Goal: Task Accomplishment & Management: Use online tool/utility

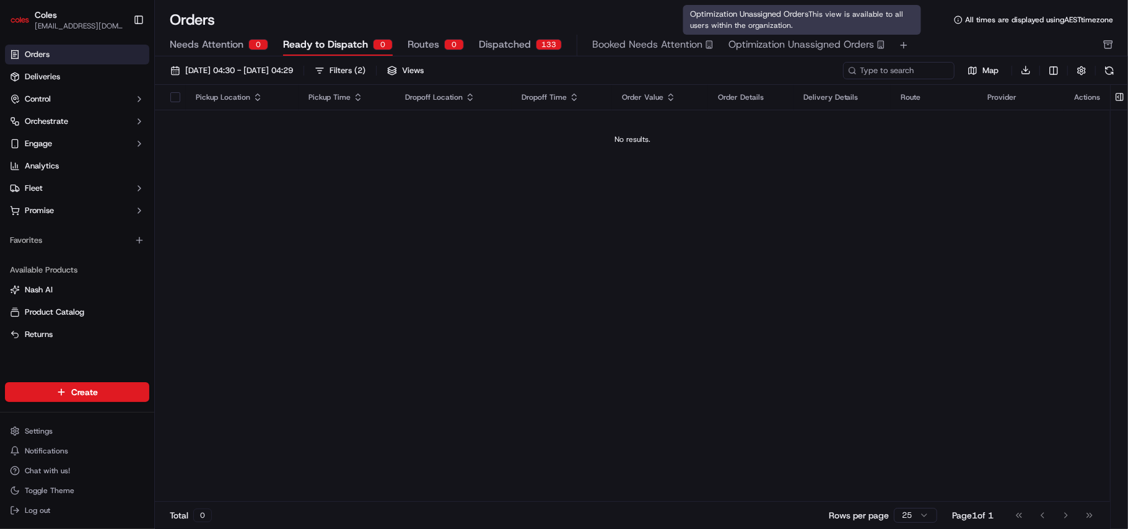
click at [777, 43] on span "Optimization Unassigned Orders" at bounding box center [801, 44] width 146 height 15
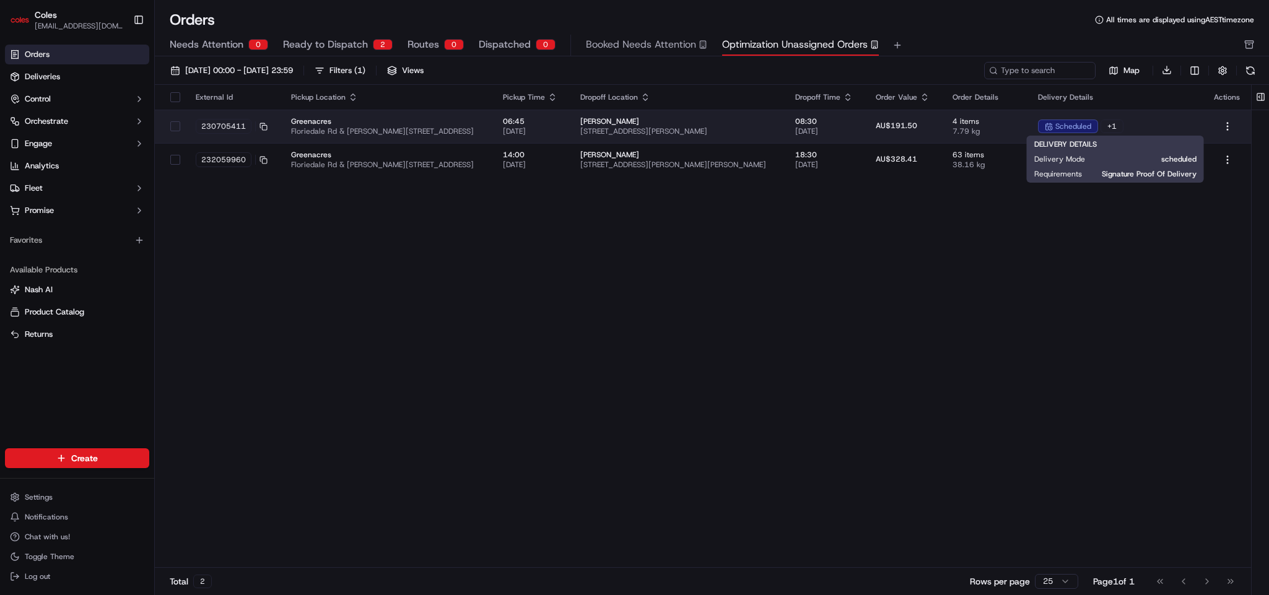
click at [845, 127] on div "+ 1" at bounding box center [1112, 127] width 23 height 14
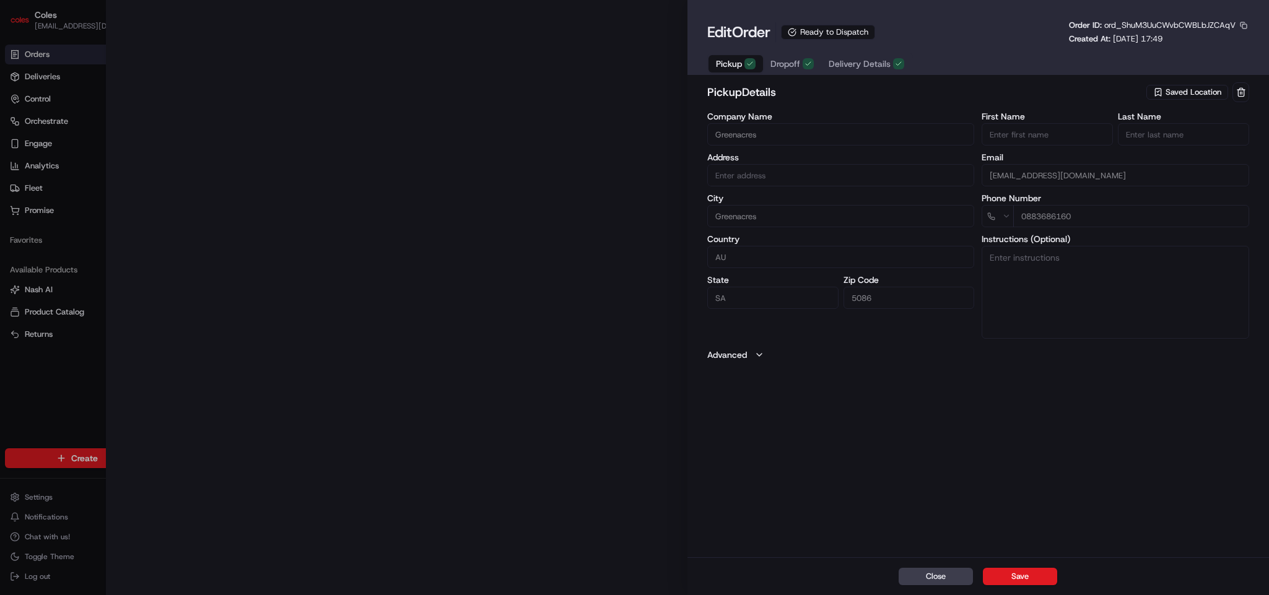
type input "Cnr Muller Rd amd Floridale Rd Greenacres SA 5086 AU"
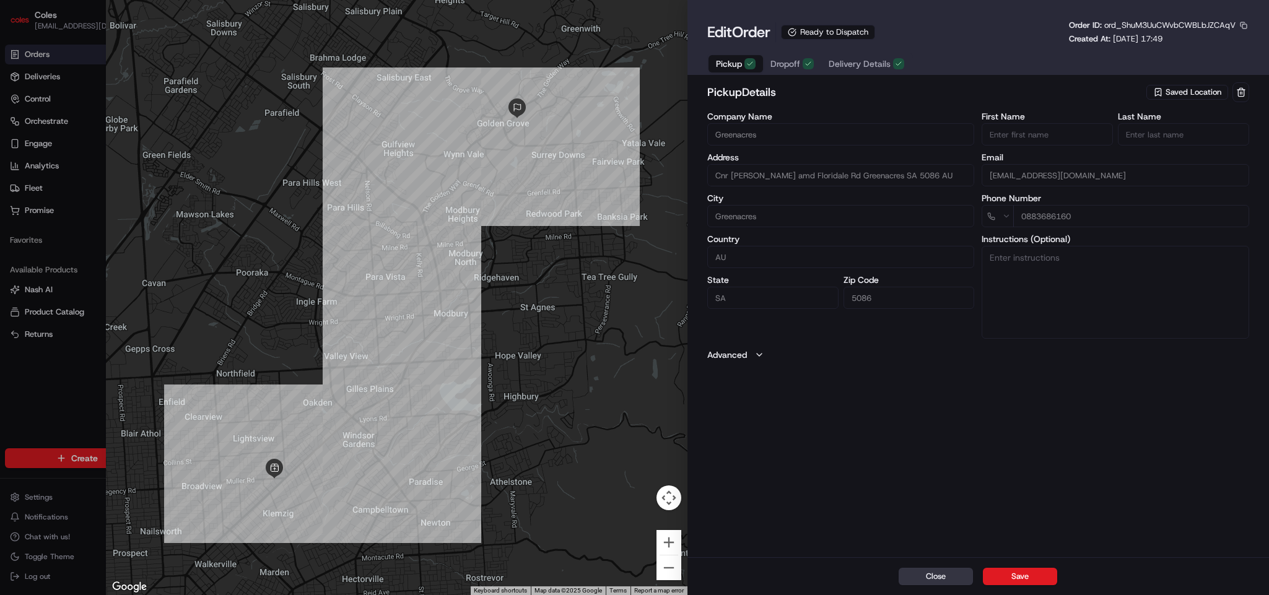
click at [845, 396] on button "Close" at bounding box center [936, 576] width 74 height 17
type input "+1"
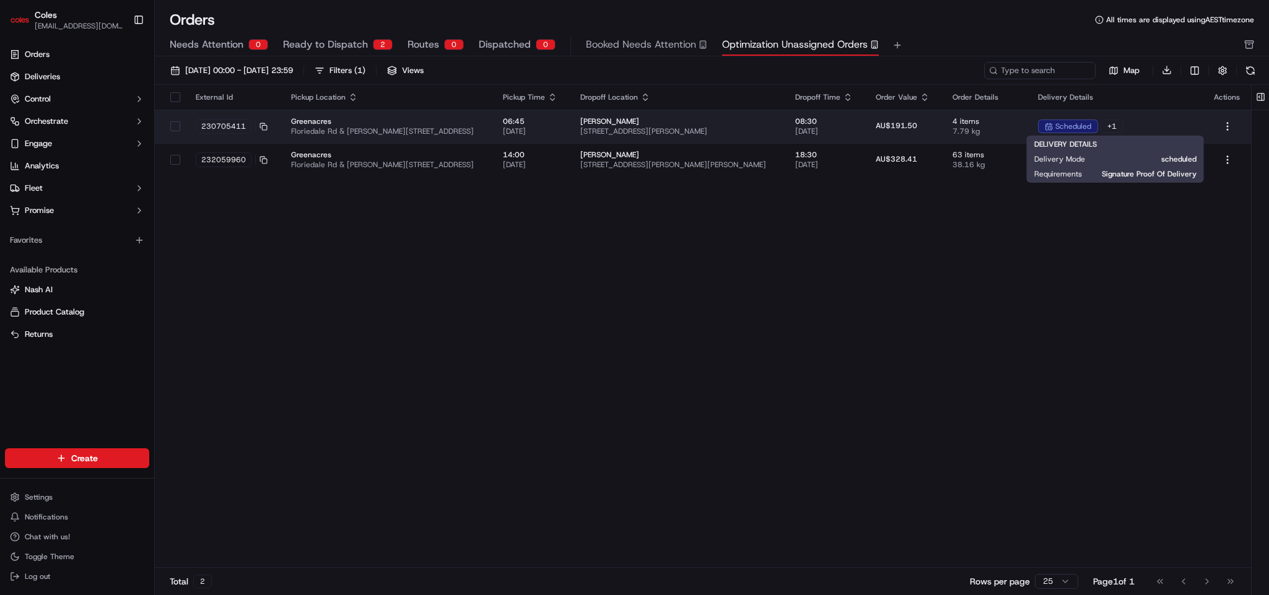
click at [845, 123] on div "+ 1" at bounding box center [1112, 127] width 23 height 14
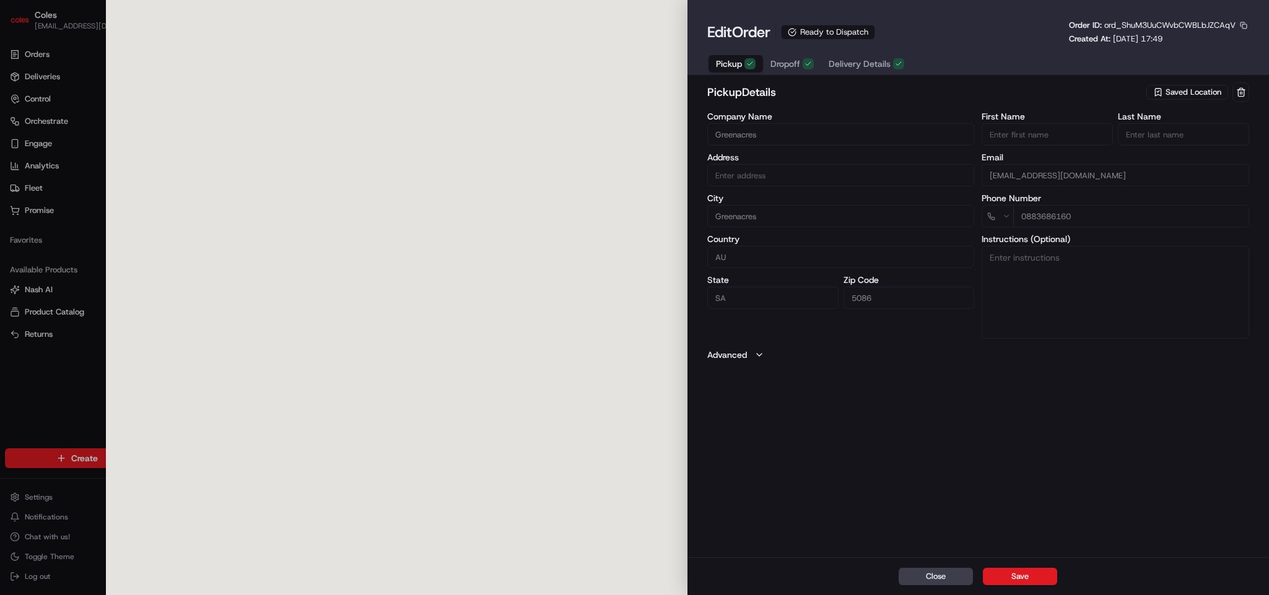
type input "Cnr Muller Rd amd Floridale Rd Greenacres SA 5086 AU"
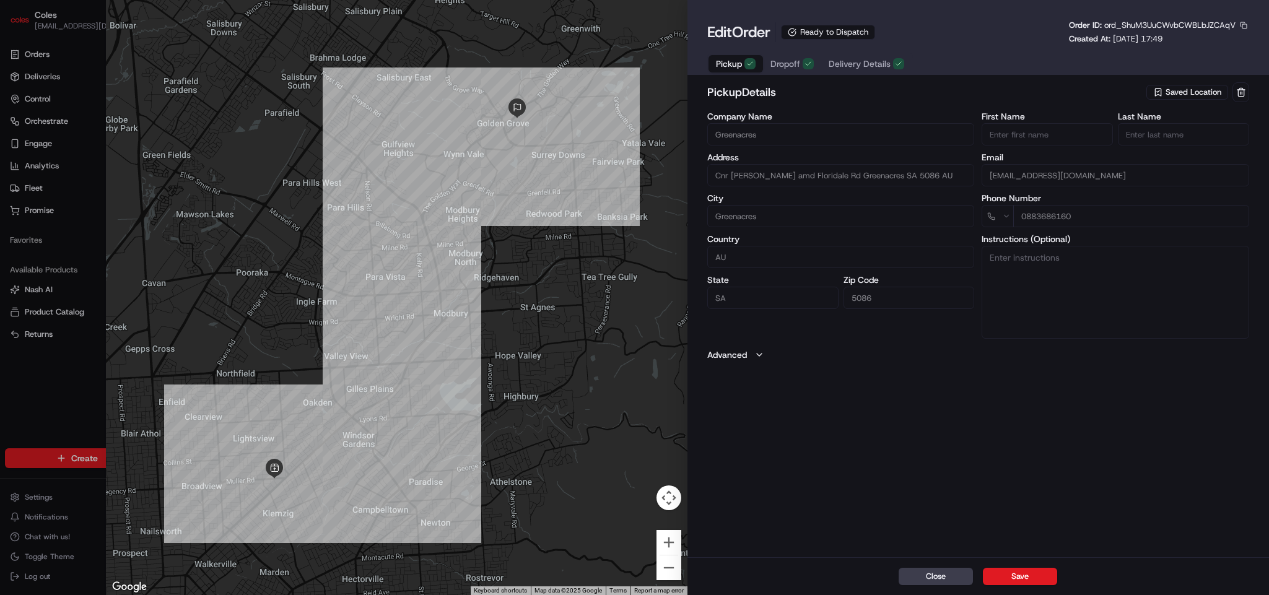
click at [762, 357] on icon "button" at bounding box center [759, 355] width 10 height 10
click at [788, 65] on span "Dropoff" at bounding box center [785, 64] width 30 height 12
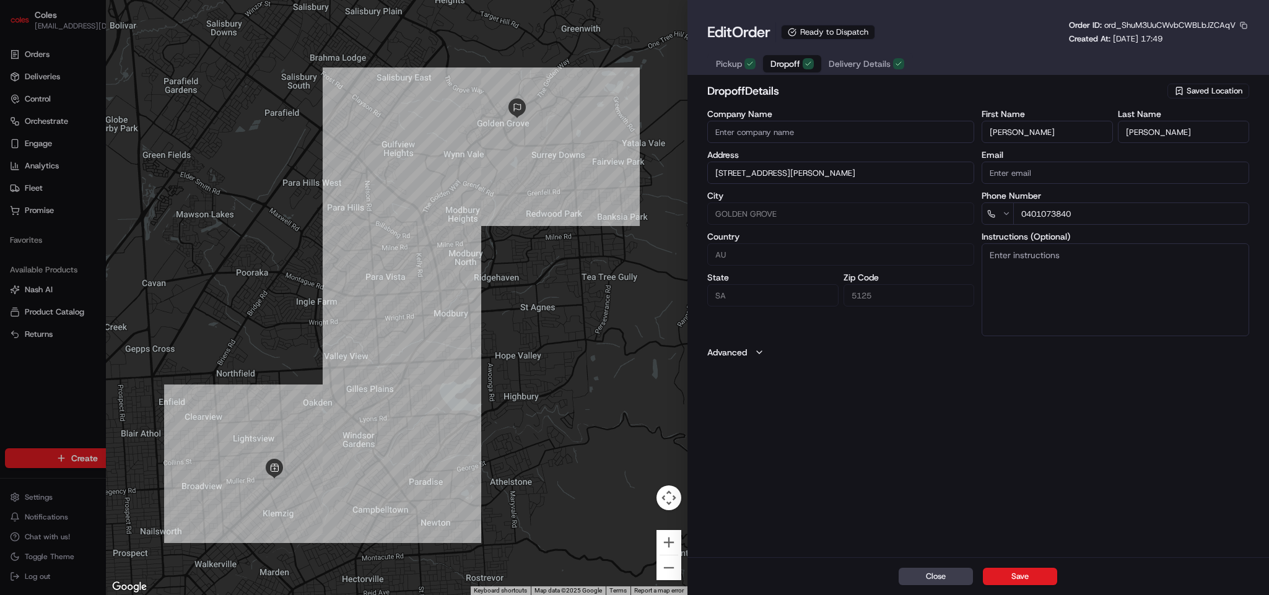
click at [761, 354] on icon "button" at bounding box center [759, 352] width 5 height 2
click at [840, 66] on span "Delivery Details" at bounding box center [860, 64] width 62 height 12
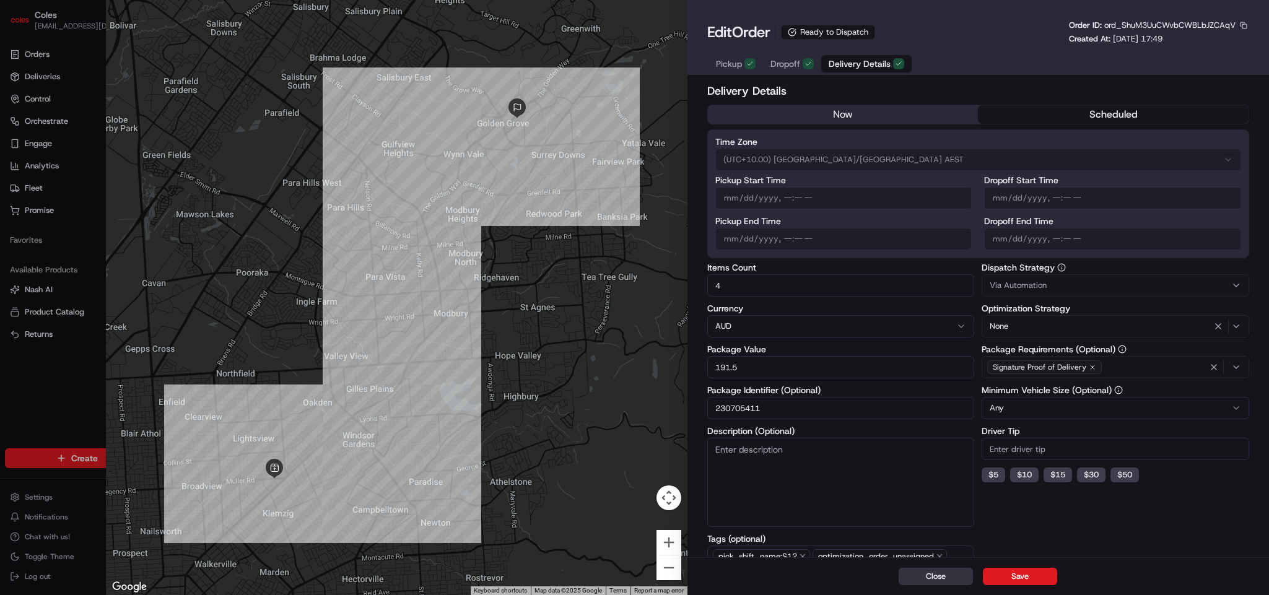
click at [845, 396] on button "Close" at bounding box center [936, 576] width 74 height 17
type input "1"
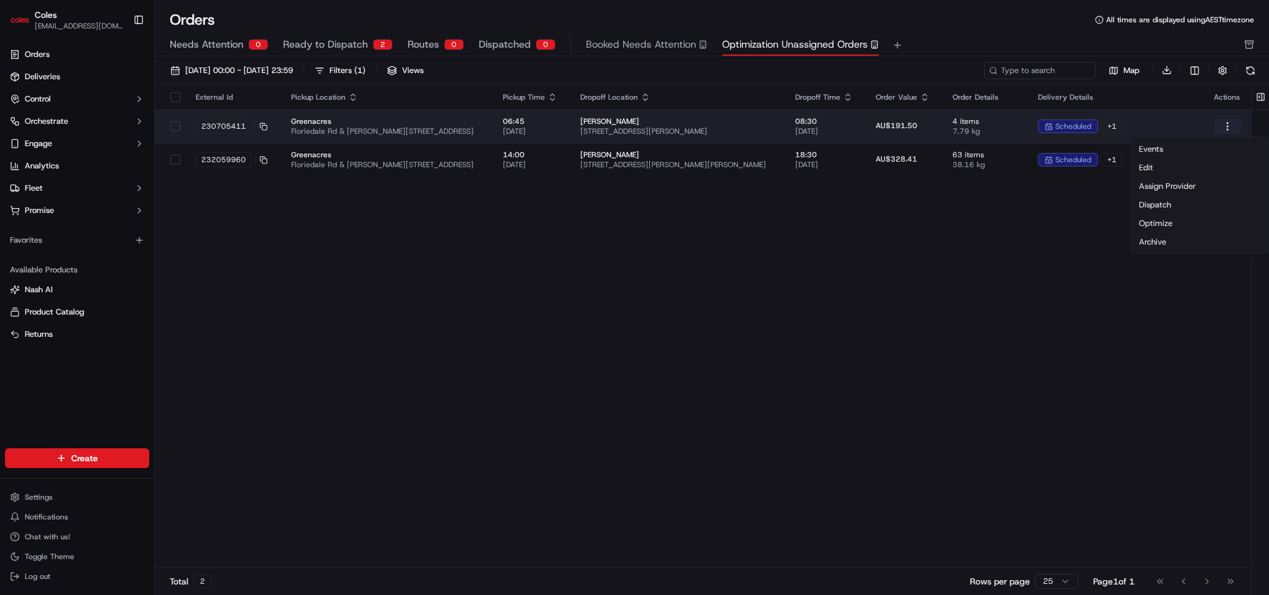
click at [845, 125] on html "Coles mukul.m@coles.com.au Toggle Sidebar Orders Deliveries Control Orchestrate…" at bounding box center [634, 297] width 1269 height 595
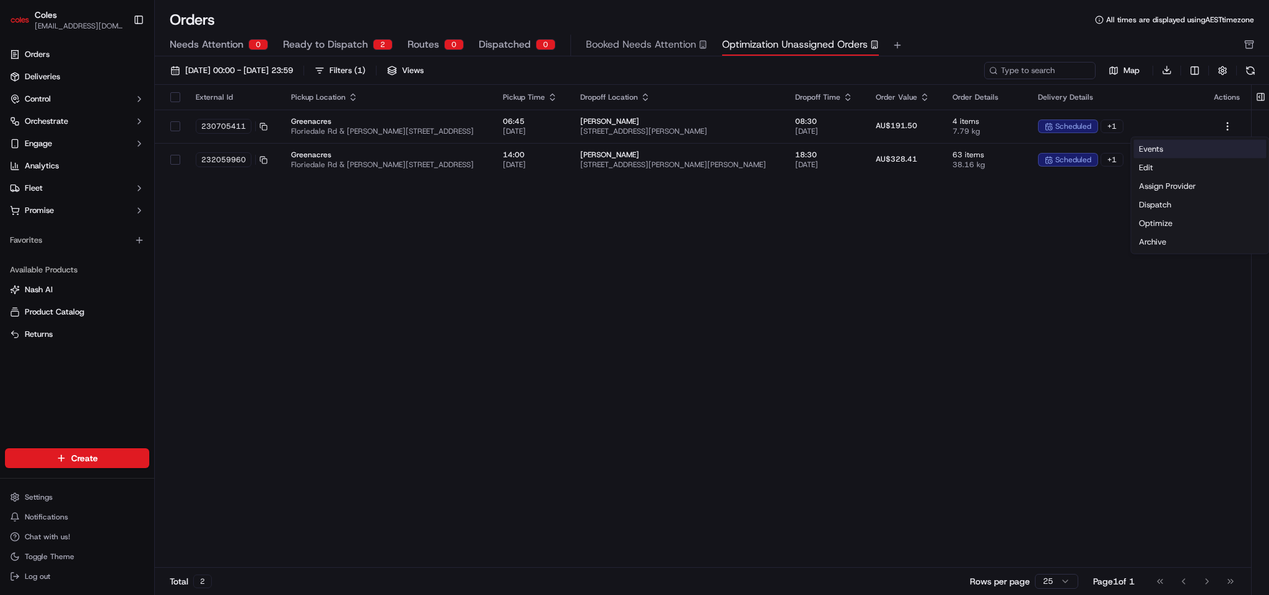
click at [845, 150] on link "Events" at bounding box center [1200, 149] width 133 height 19
click at [246, 49] on button "Needs Attention 0" at bounding box center [219, 45] width 98 height 21
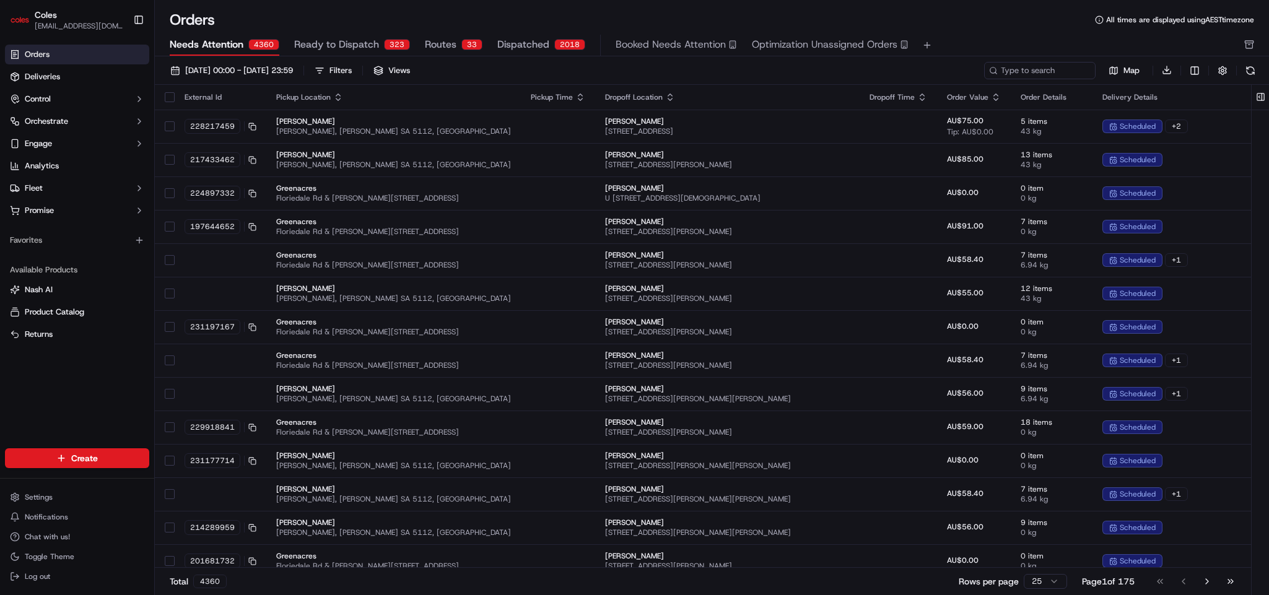
click at [365, 51] on span "Ready to Dispatch" at bounding box center [336, 44] width 85 height 15
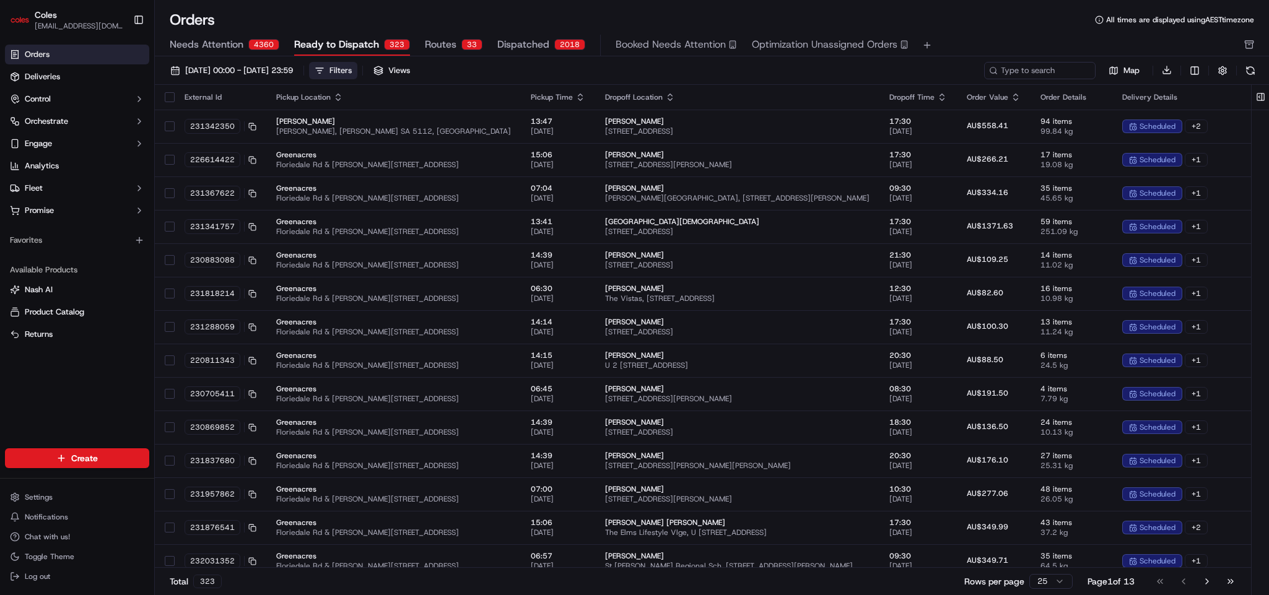
click at [352, 69] on div "Filters" at bounding box center [340, 70] width 22 height 11
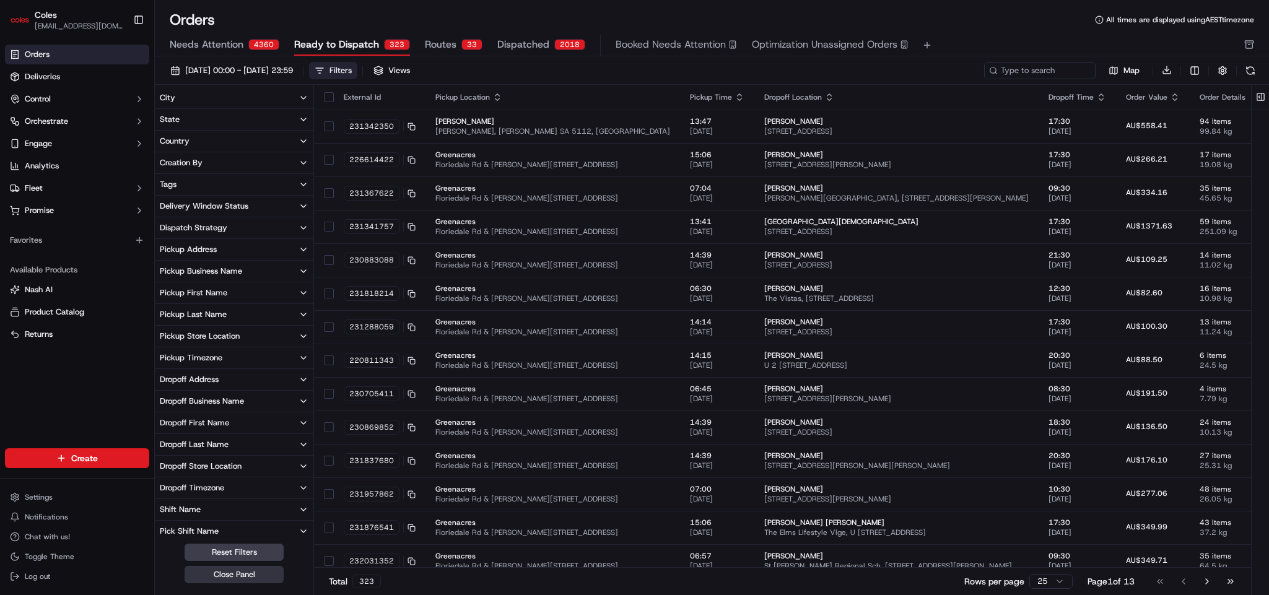
click at [223, 396] on button "Close Panel" at bounding box center [234, 574] width 99 height 17
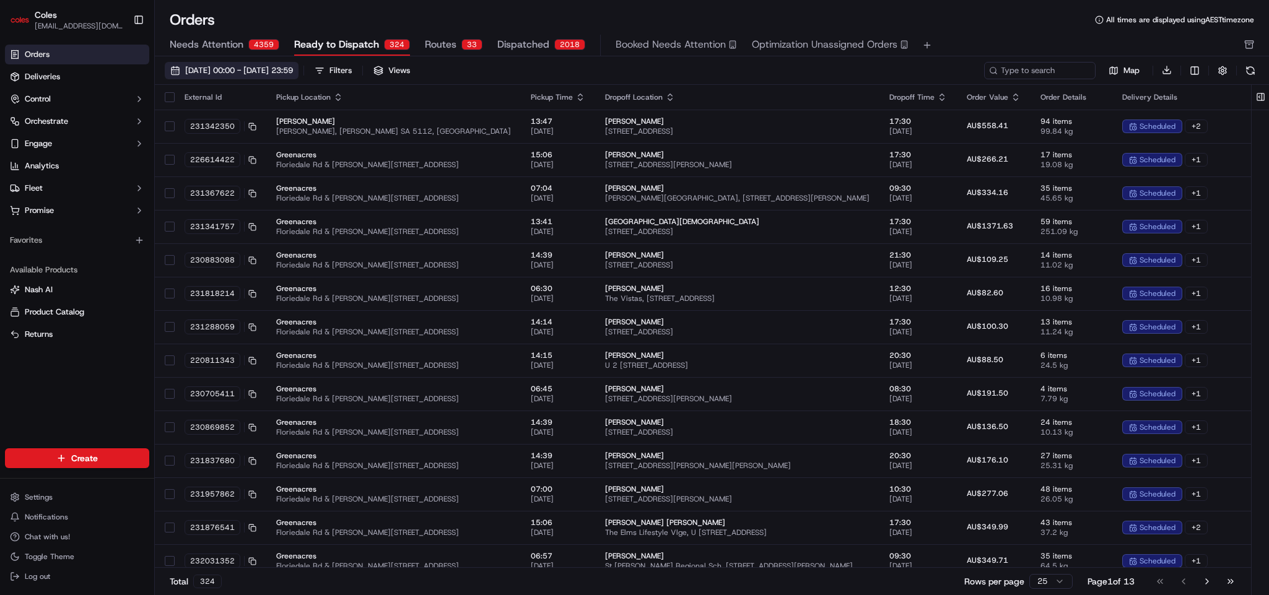
click at [293, 69] on span "01/09/2025 00:00 - 30/09/2025 23:59" at bounding box center [239, 70] width 108 height 11
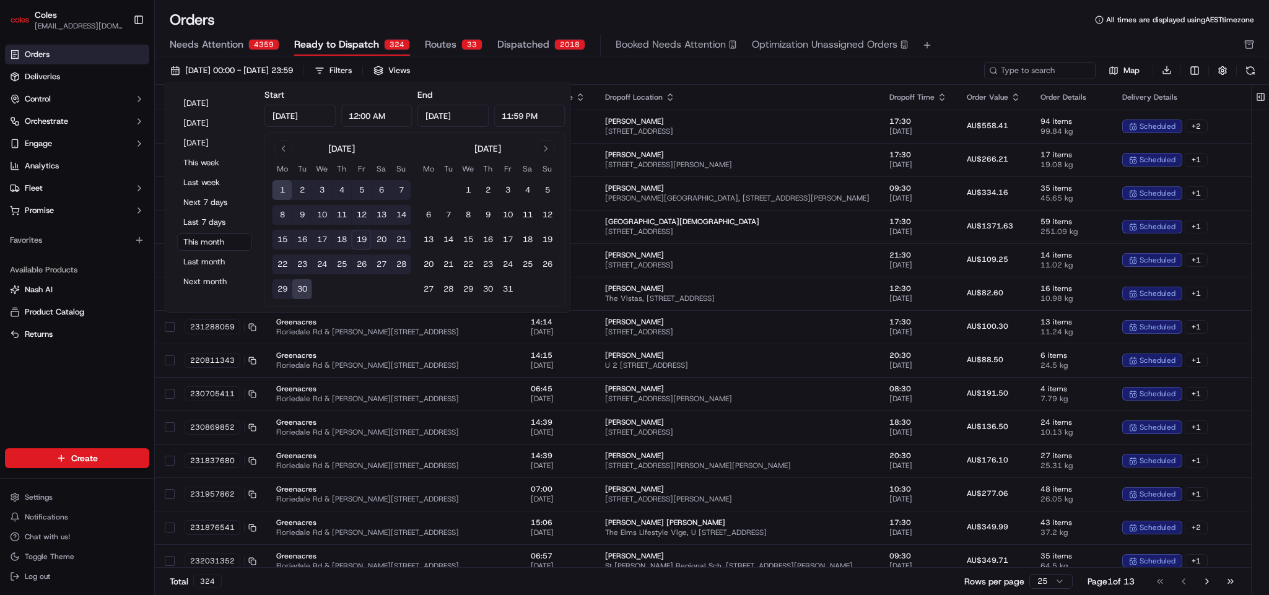
click at [450, 116] on input "Sep 30, 2025" at bounding box center [453, 116] width 72 height 22
click at [363, 242] on button "19" at bounding box center [362, 240] width 20 height 20
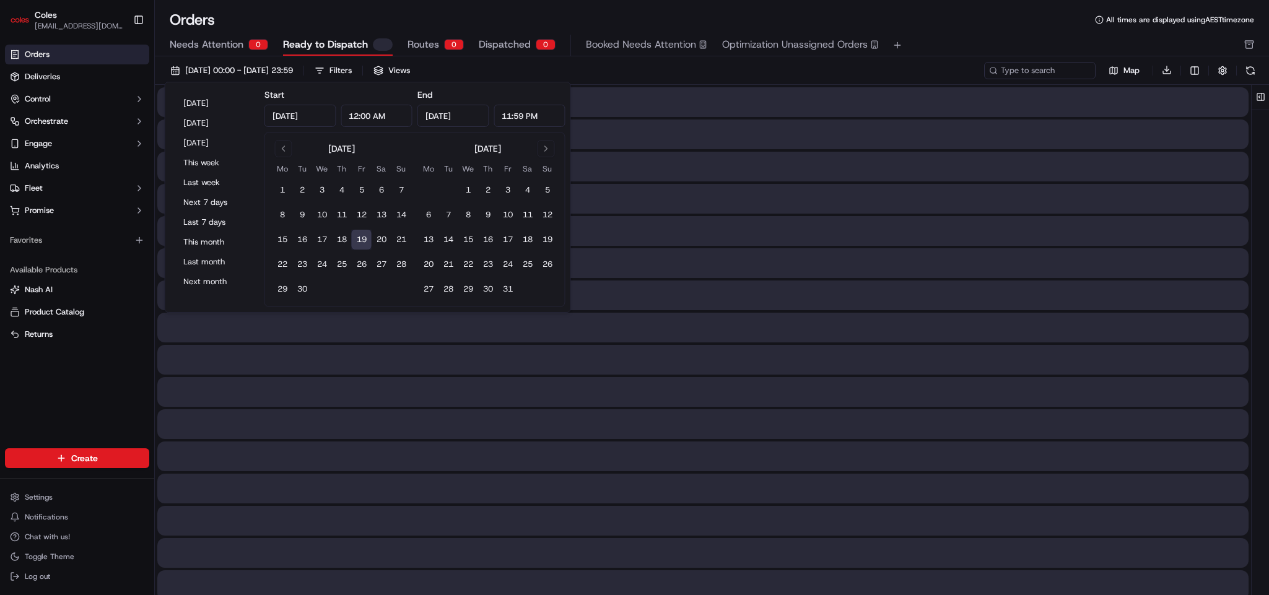
type input "Sep 19, 2025"
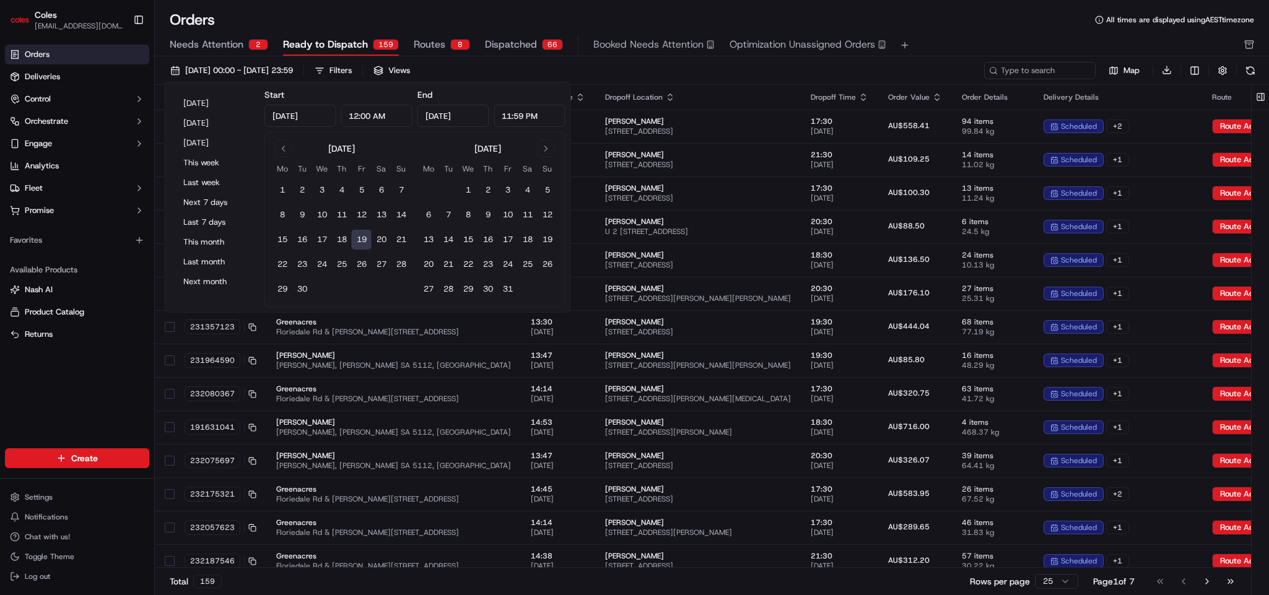
click at [511, 117] on input "11:59 PM" at bounding box center [530, 116] width 72 height 22
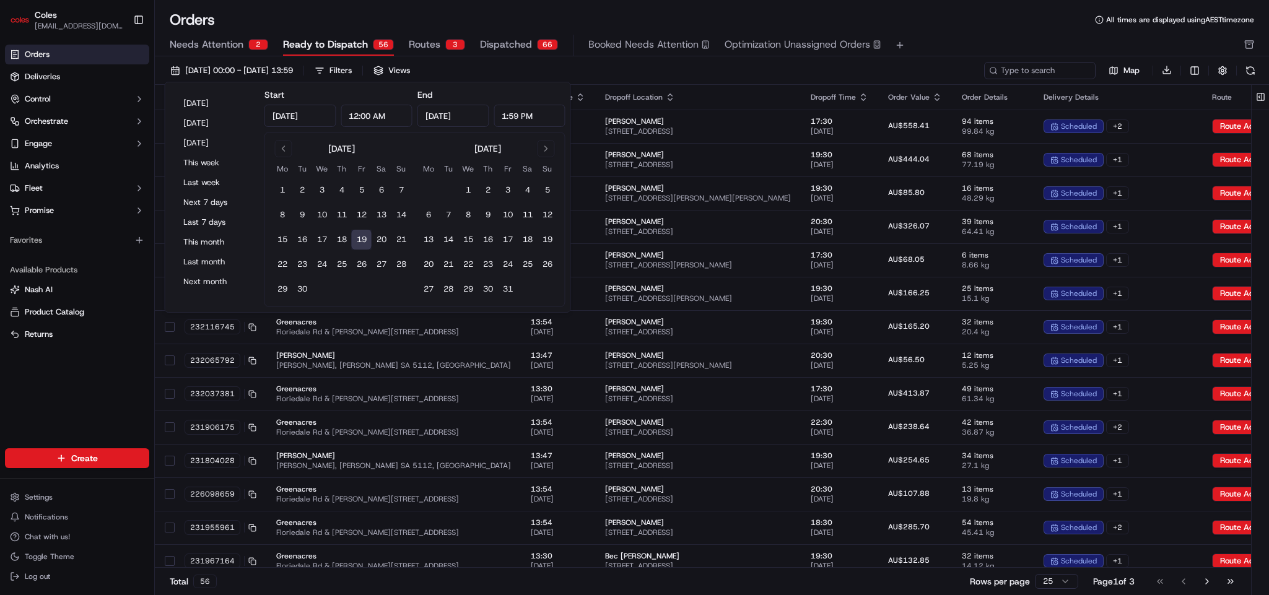
click at [500, 118] on input "1:59 PM" at bounding box center [530, 116] width 72 height 22
click at [502, 115] on input "1:59 PM" at bounding box center [530, 116] width 72 height 22
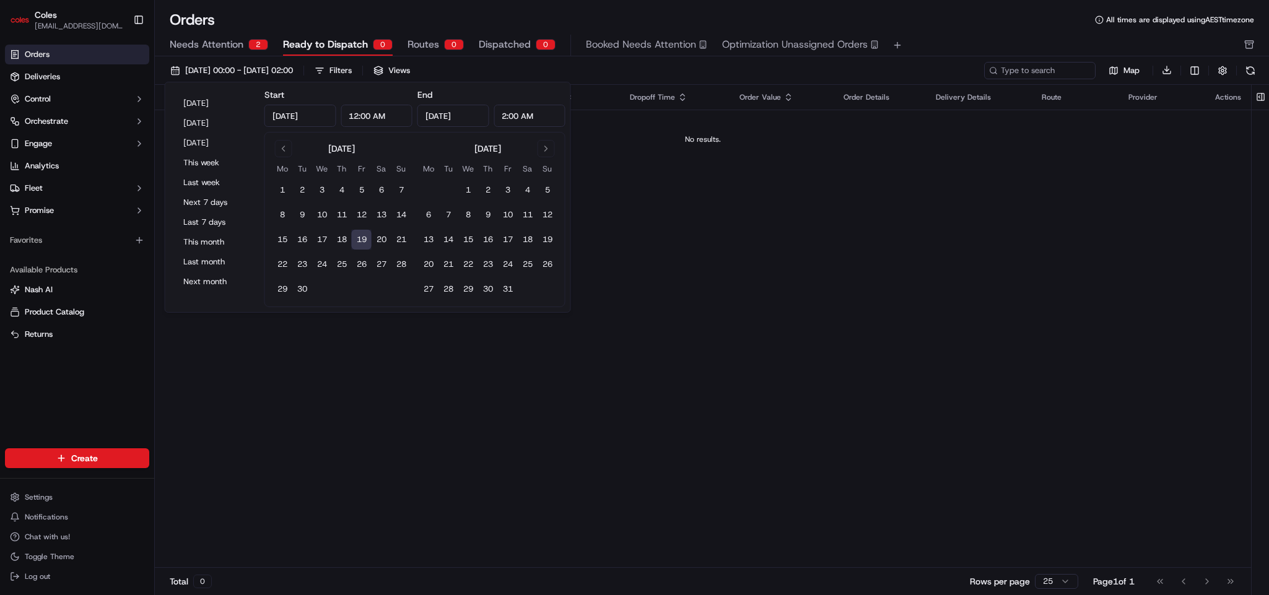
click at [507, 115] on input "2:00 AM" at bounding box center [530, 116] width 72 height 22
click at [505, 116] on input "3:00 AM" at bounding box center [530, 116] width 72 height 22
click at [505, 114] on input "5:00 AM" at bounding box center [530, 116] width 72 height 22
click at [506, 114] on input "10:00 AM" at bounding box center [530, 116] width 72 height 22
click at [510, 117] on input "10:00 AM" at bounding box center [530, 116] width 72 height 22
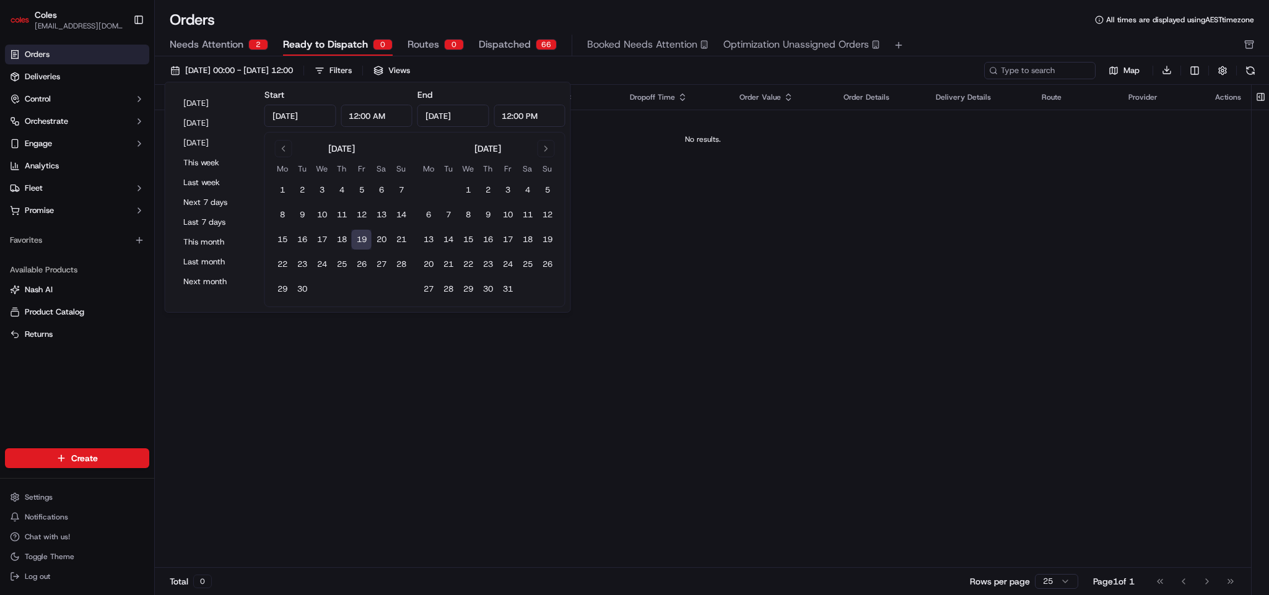
click at [513, 115] on input "12:00 PM" at bounding box center [530, 116] width 72 height 22
click at [504, 113] on input "1:00 PM" at bounding box center [530, 116] width 72 height 22
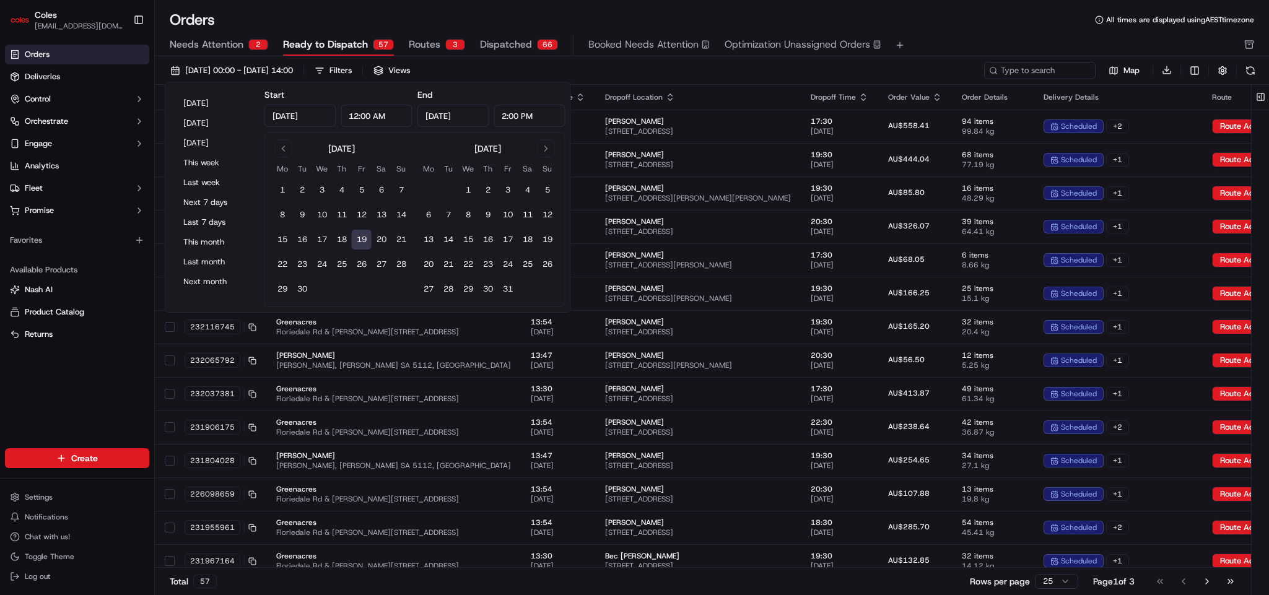
click at [502, 118] on input "2:00 PM" at bounding box center [530, 116] width 72 height 22
drag, startPoint x: 543, startPoint y: 121, endPoint x: 476, endPoint y: 113, distance: 67.4
click at [476, 113] on div "Sep 19, 2025 2:00 PM" at bounding box center [491, 116] width 148 height 22
type input "2:00 PM"
click at [339, 236] on button "18" at bounding box center [342, 240] width 20 height 20
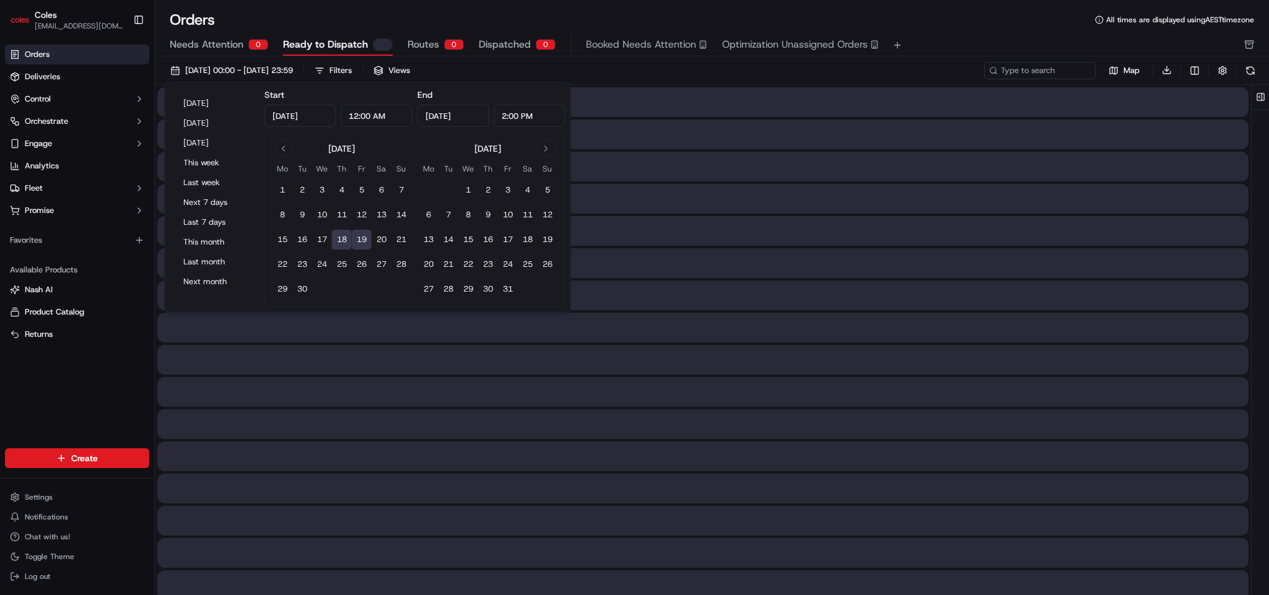
type input "Sep 18, 2025"
type input "11:59 PM"
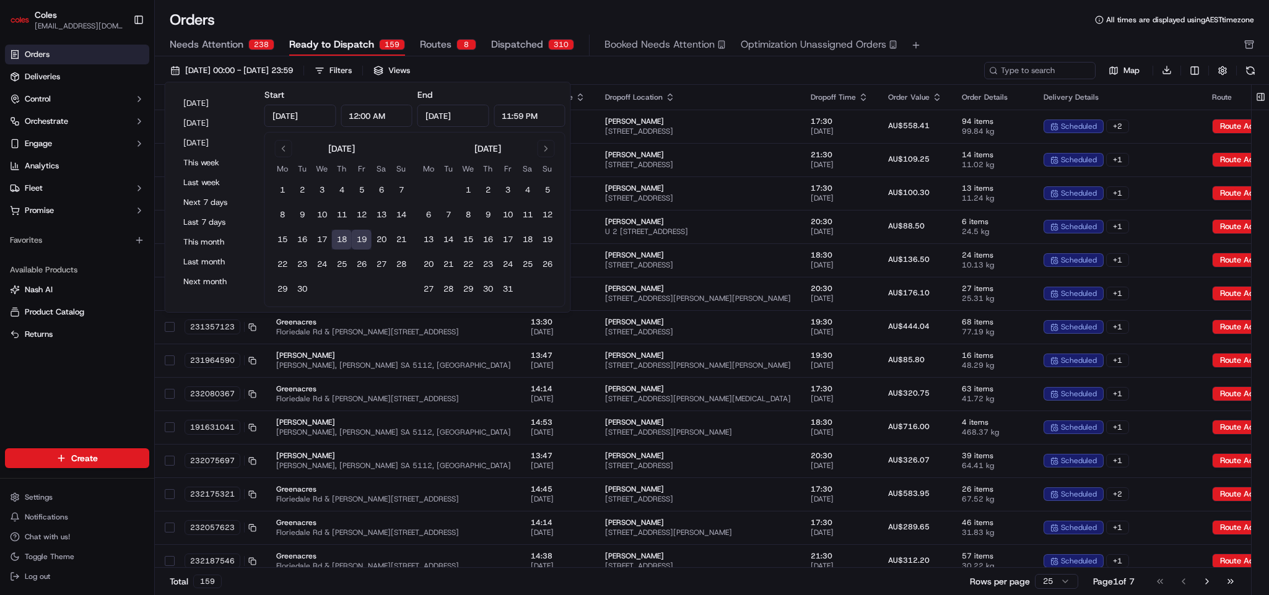
click at [364, 243] on button "19" at bounding box center [362, 240] width 20 height 20
click at [339, 245] on button "18" at bounding box center [342, 240] width 20 height 20
click at [318, 243] on button "17" at bounding box center [322, 240] width 20 height 20
type input "Sep 17, 2025"
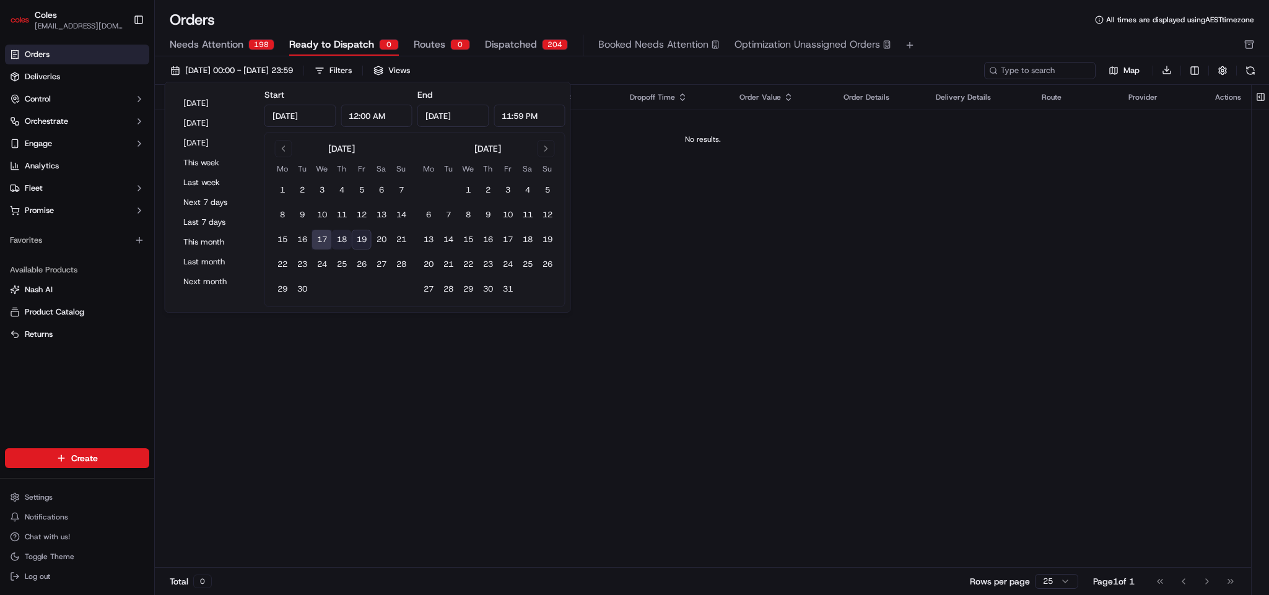
click at [339, 242] on button "18" at bounding box center [342, 240] width 20 height 20
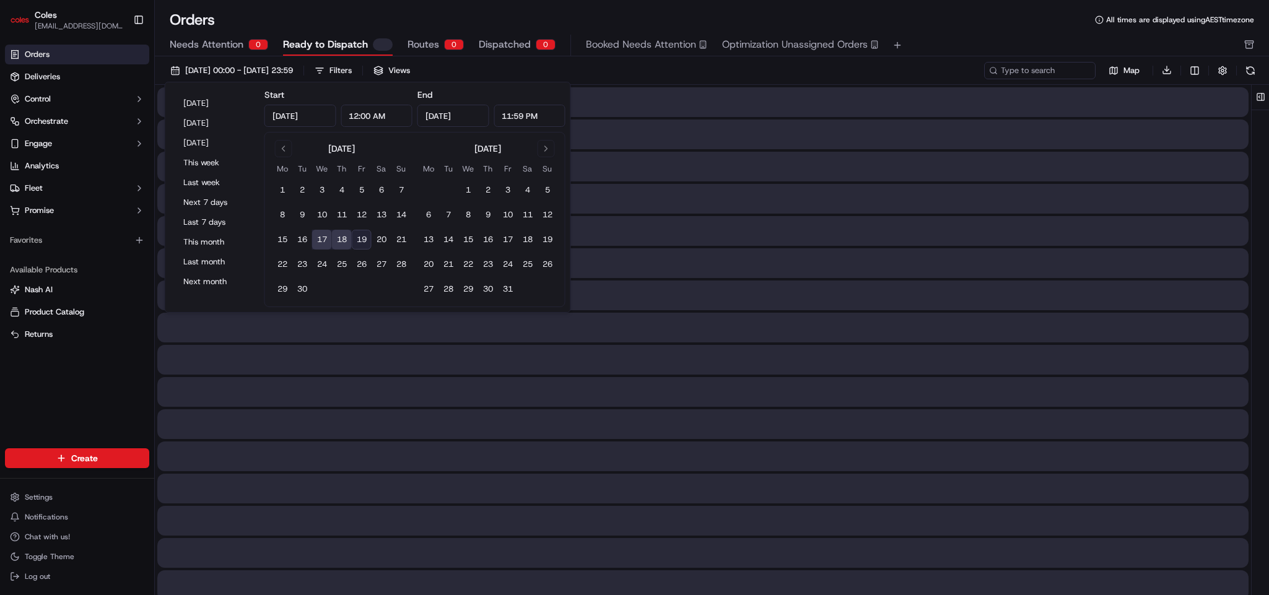
type input "Sep 18, 2025"
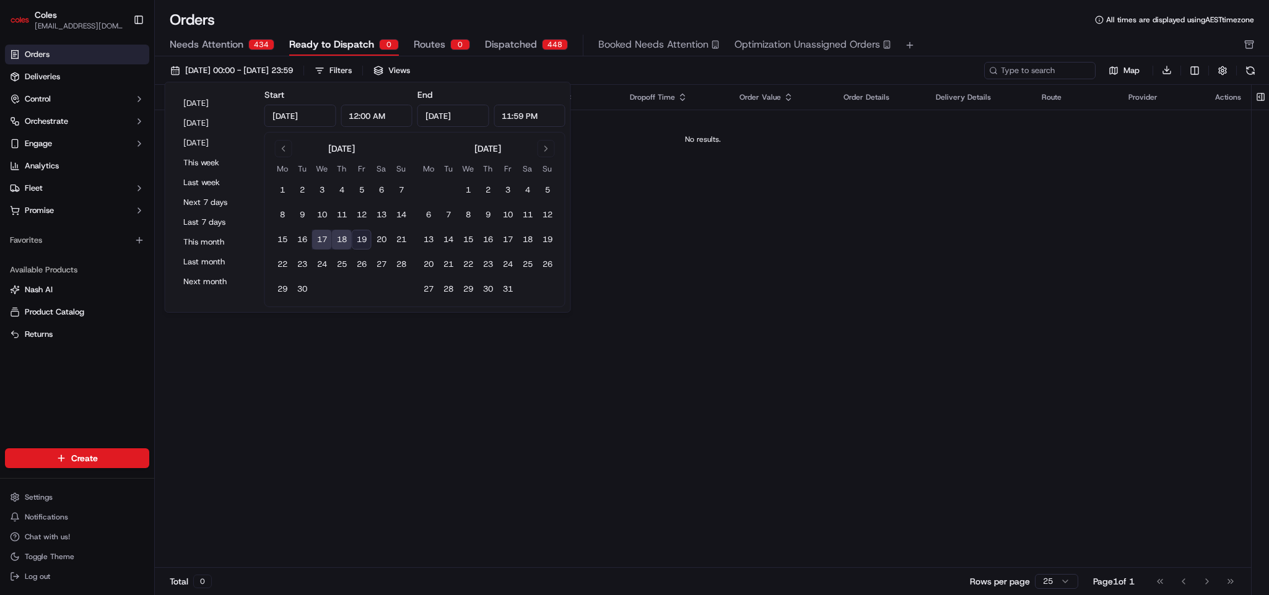
click at [362, 240] on button "19" at bounding box center [362, 240] width 20 height 20
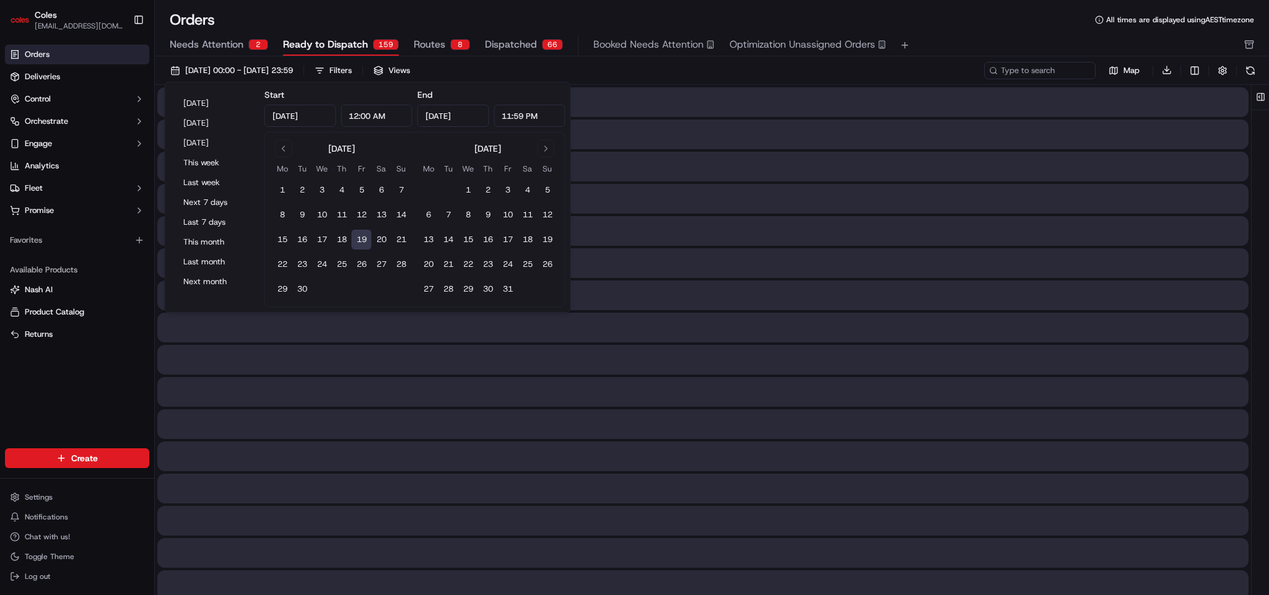
type input "Sep 19, 2025"
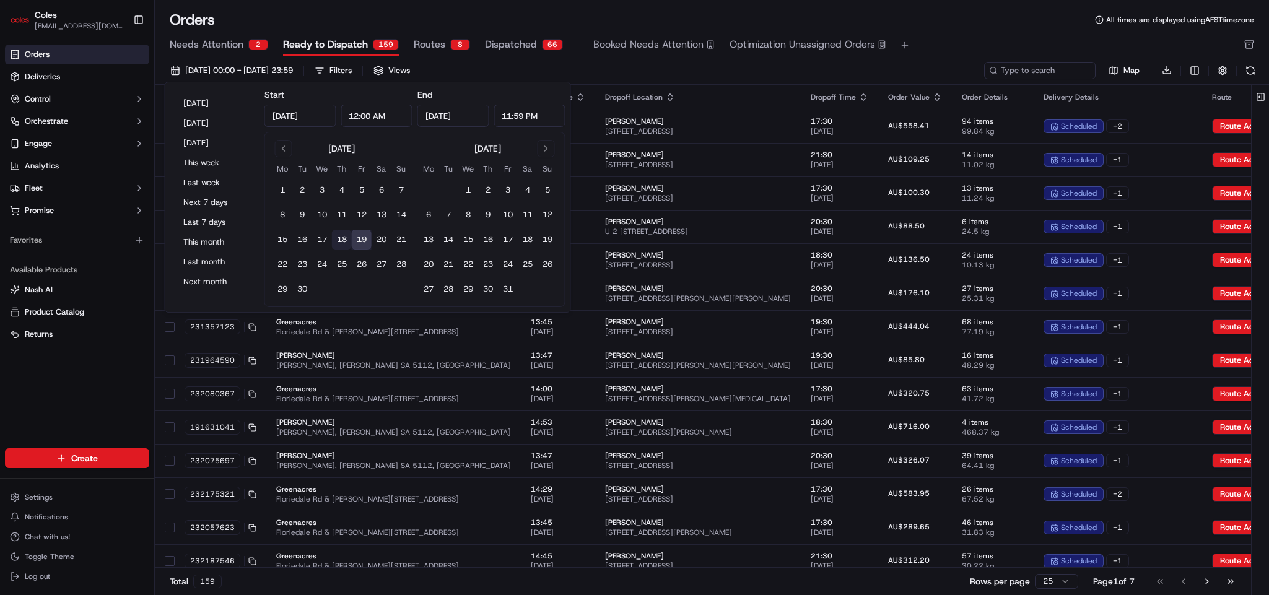
click at [346, 238] on button "18" at bounding box center [342, 240] width 20 height 20
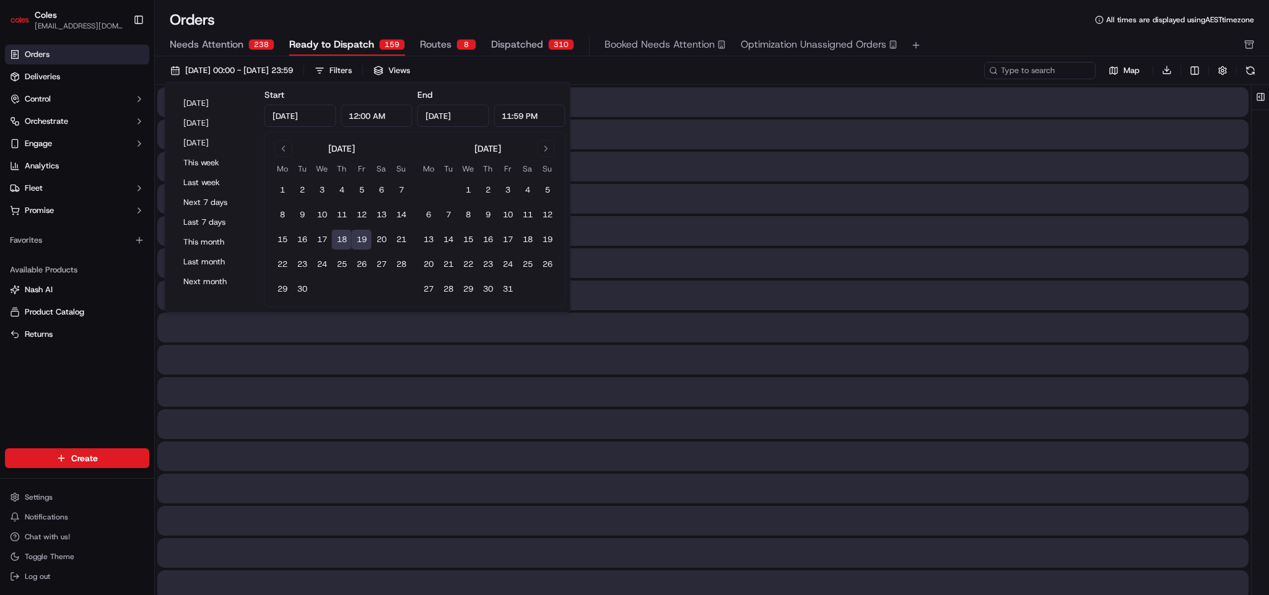
type input "Sep 18, 2025"
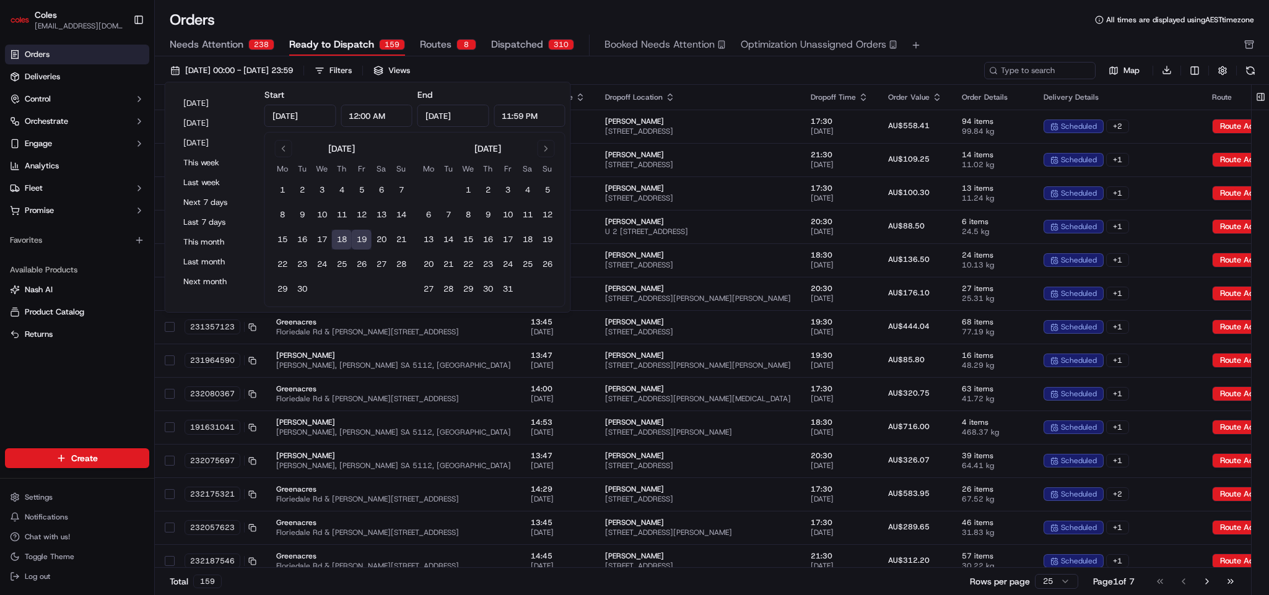
click at [845, 23] on div "Orders All times are displayed using AEST timezone" at bounding box center [712, 20] width 1114 height 20
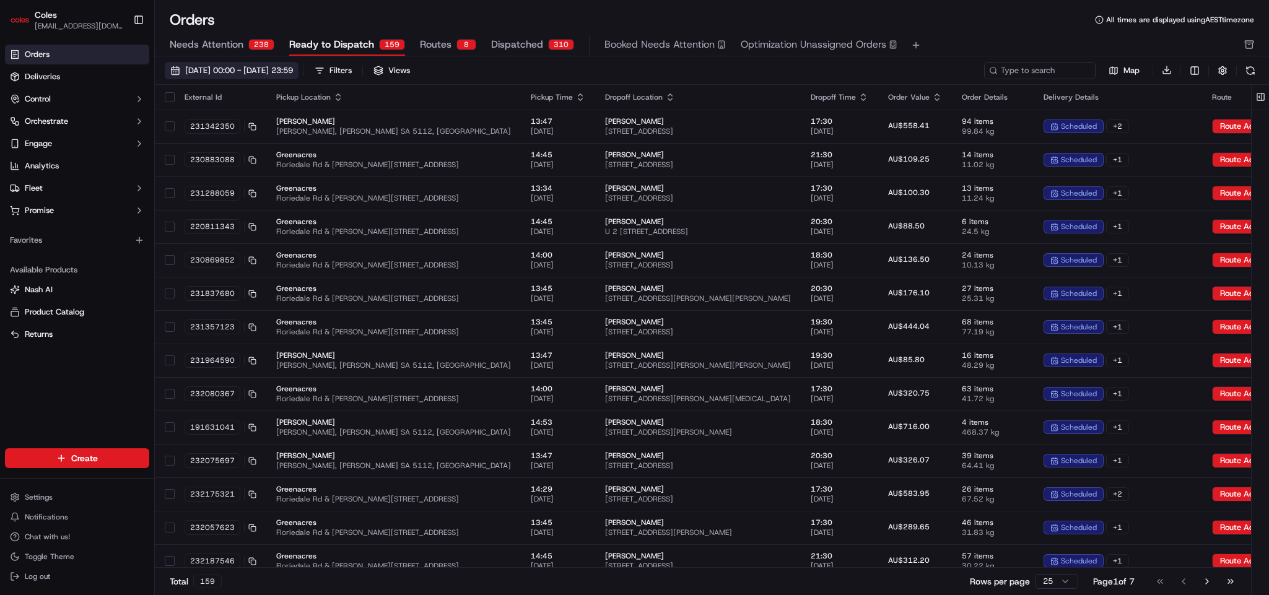
click at [293, 72] on span "18/09/2025 00:00 - 19/09/2025 23:59" at bounding box center [239, 70] width 108 height 11
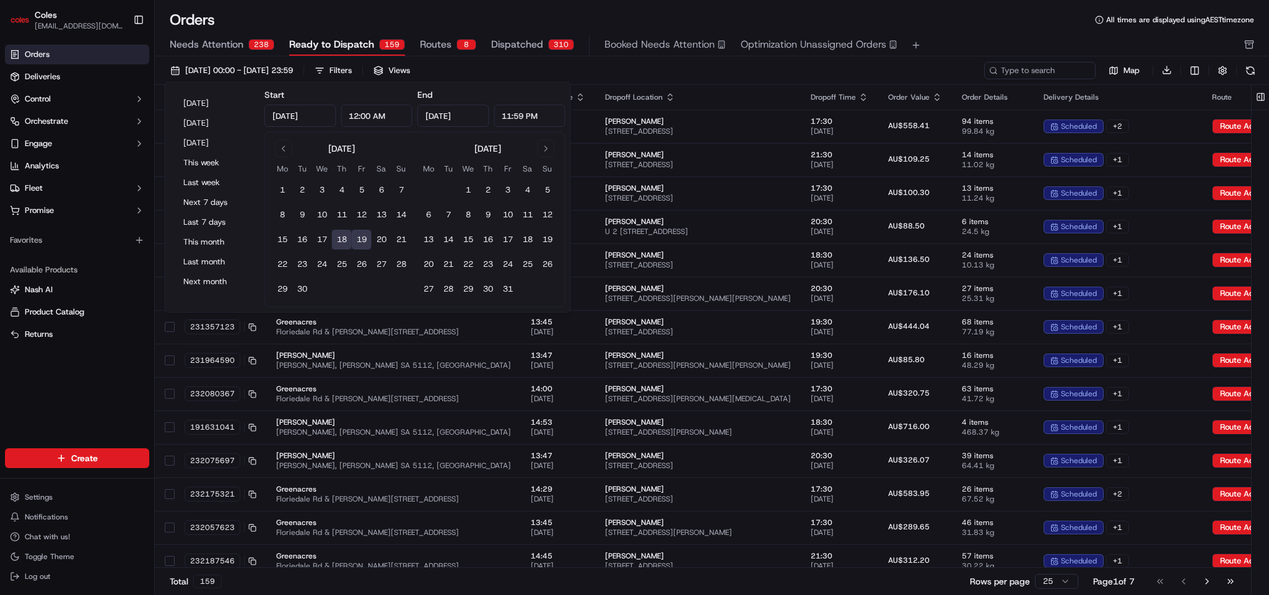
click at [367, 238] on button "19" at bounding box center [362, 240] width 20 height 20
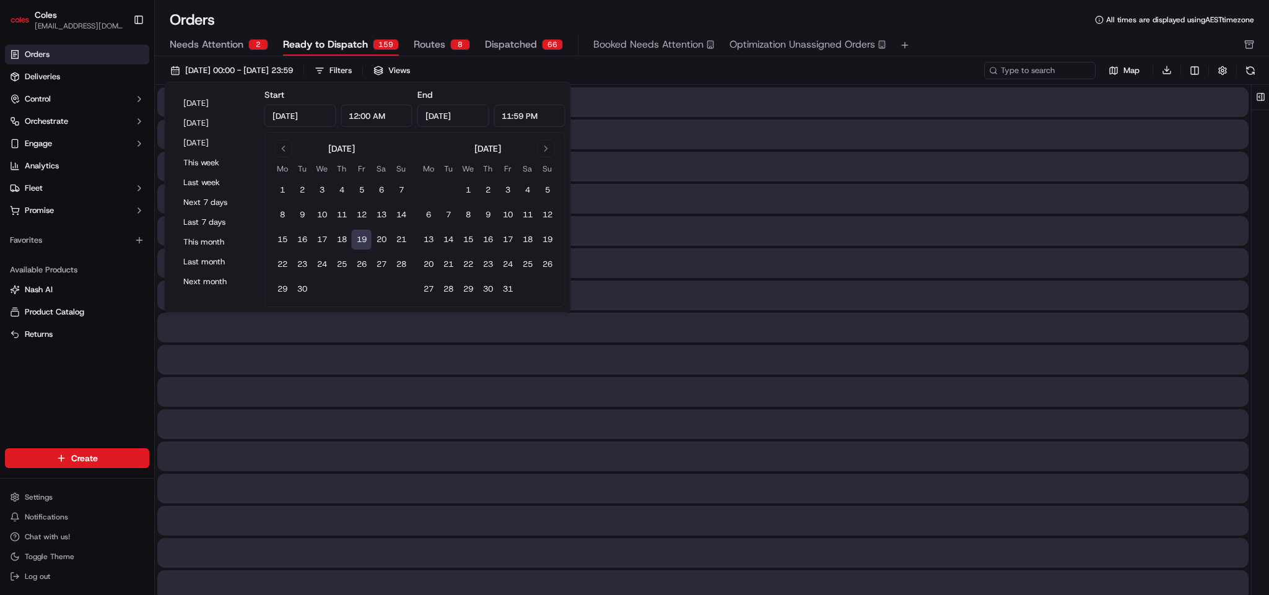
type input "Sep 19, 2025"
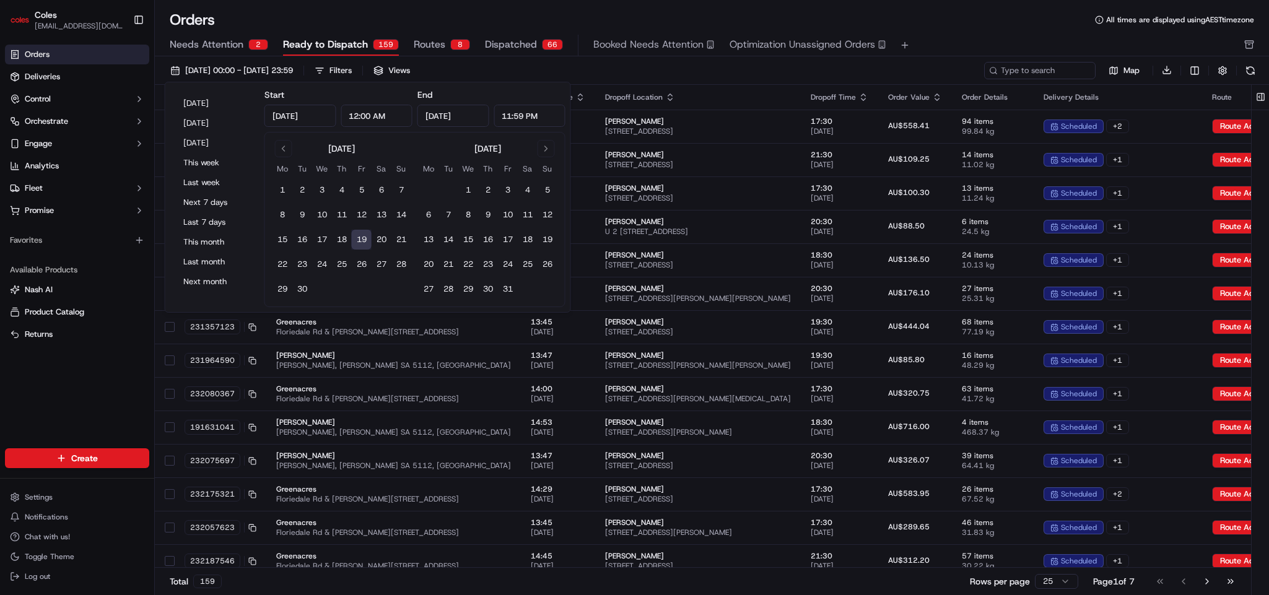
click at [845, 22] on div "Orders All times are displayed using AEST timezone" at bounding box center [712, 20] width 1114 height 20
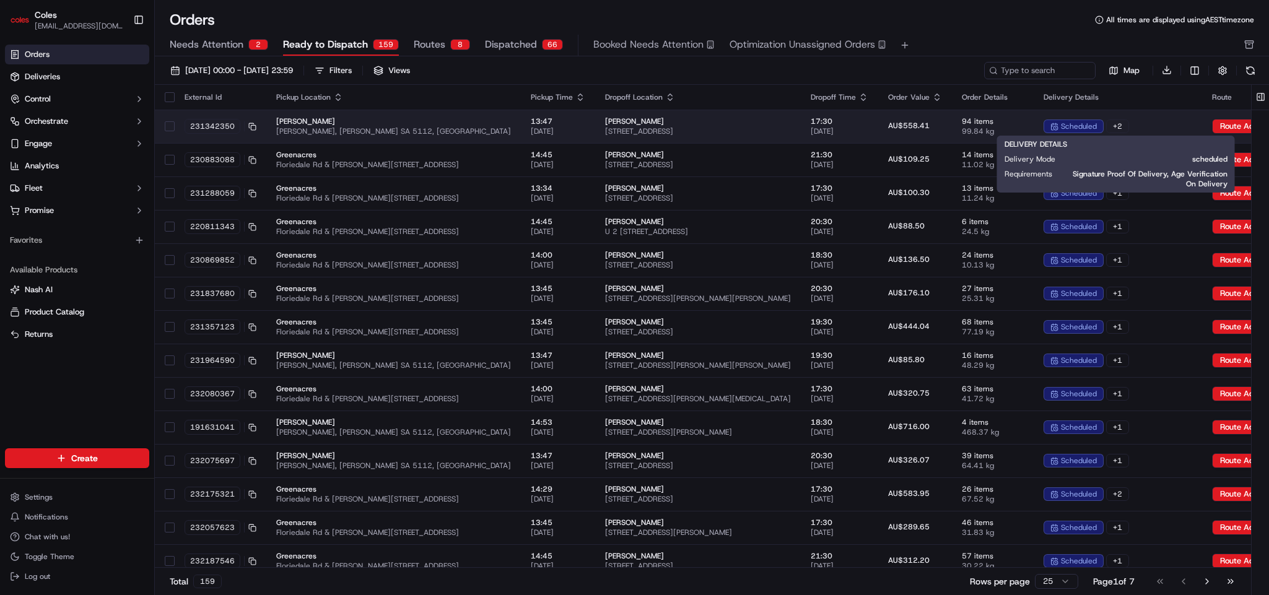
click at [845, 126] on div "+ 2" at bounding box center [1117, 127] width 23 height 14
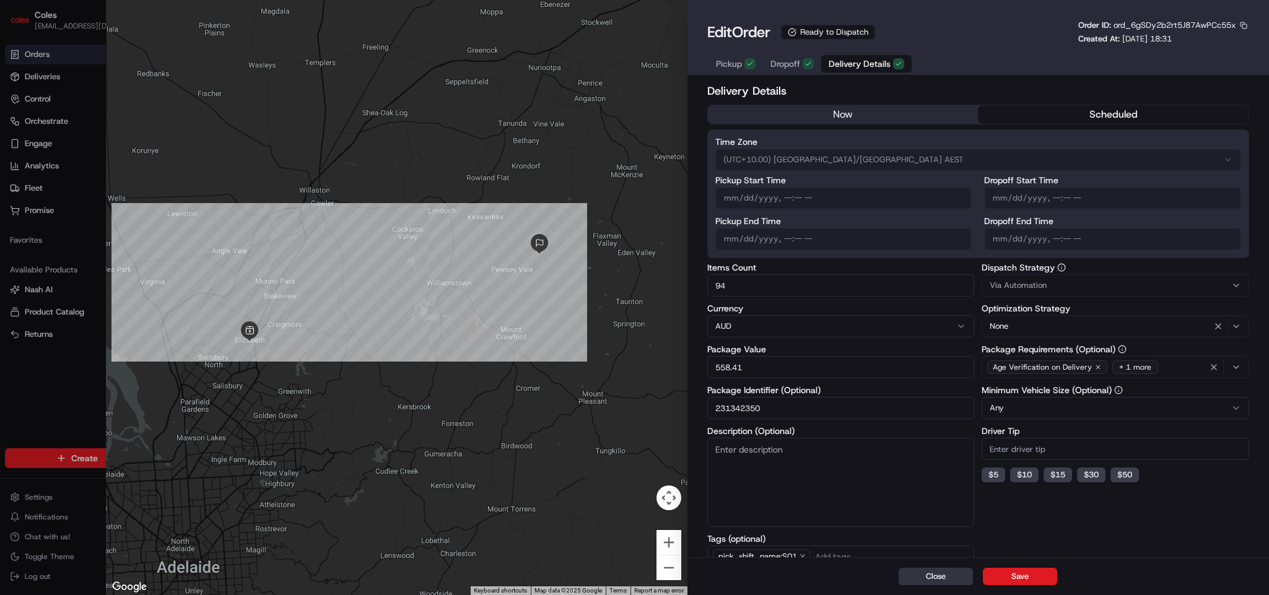
click at [845, 396] on button "Close" at bounding box center [936, 576] width 74 height 17
type input "1"
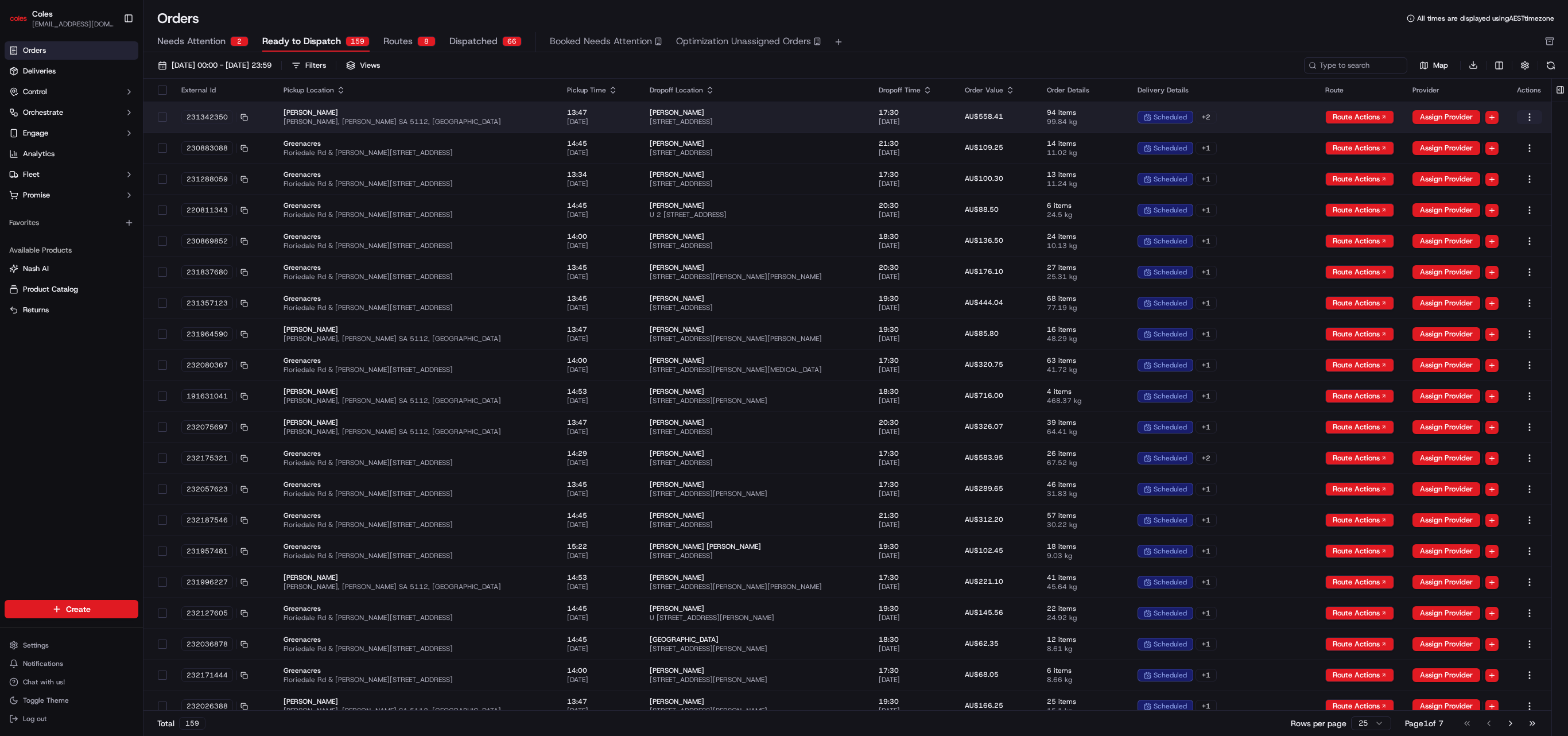
click at [783, 121] on html "Coles mukul.m@coles.com.au Toggle Sidebar Orders Deliveries Control Orchestrate…" at bounding box center [784, 368] width 1568 height 736
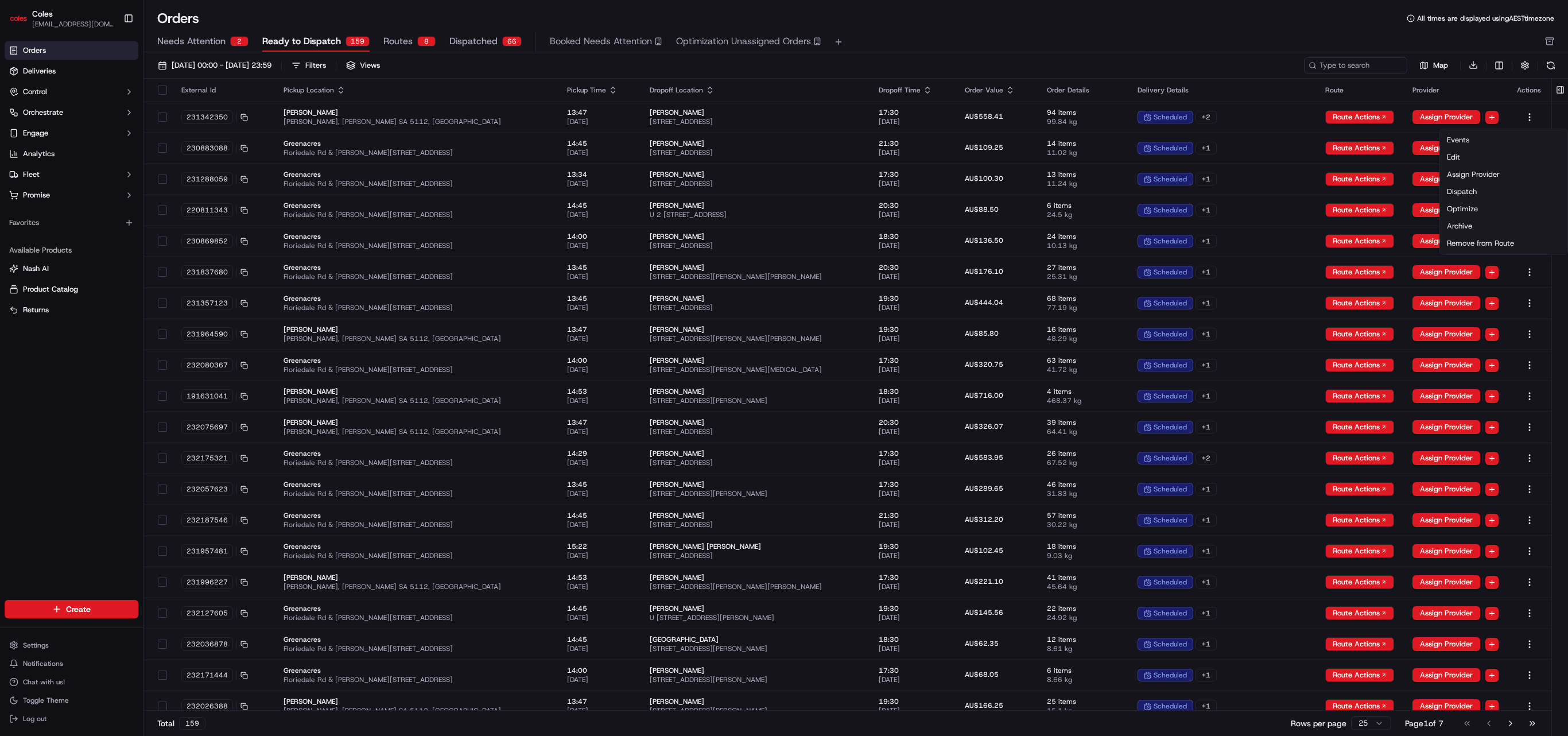
click at [783, 33] on html "Coles mukul.m@coles.com.au Toggle Sidebar Orders Deliveries Control Orchestrate…" at bounding box center [784, 368] width 1568 height 736
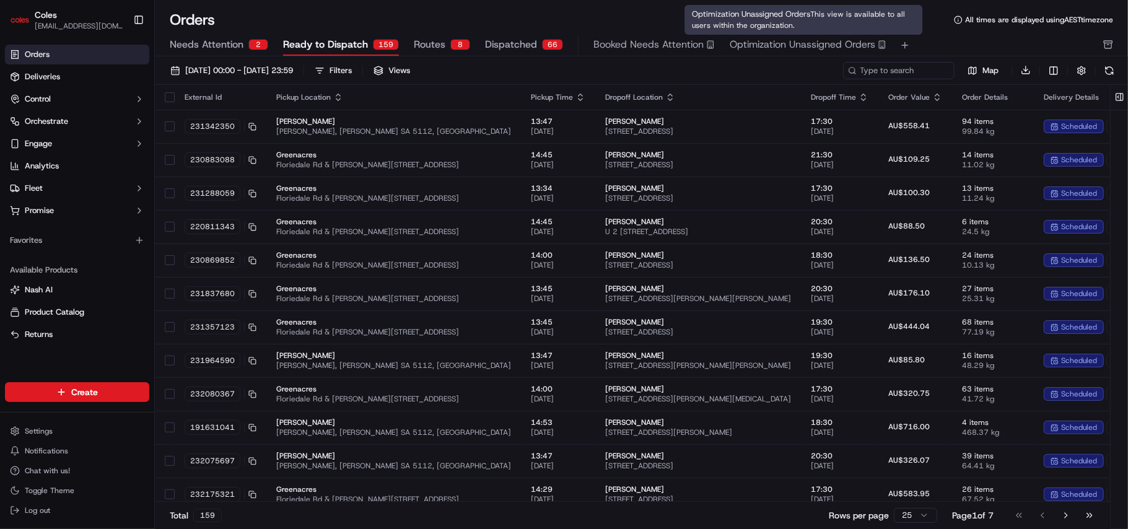
click at [800, 45] on span "Optimization Unassigned Orders" at bounding box center [803, 44] width 146 height 15
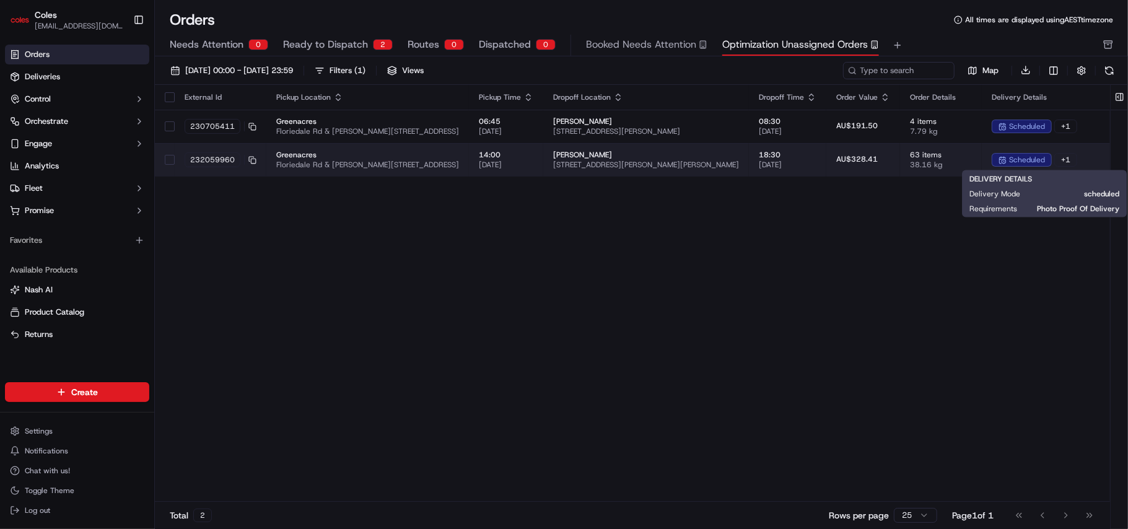
click at [845, 159] on div "+ 1" at bounding box center [1065, 160] width 23 height 14
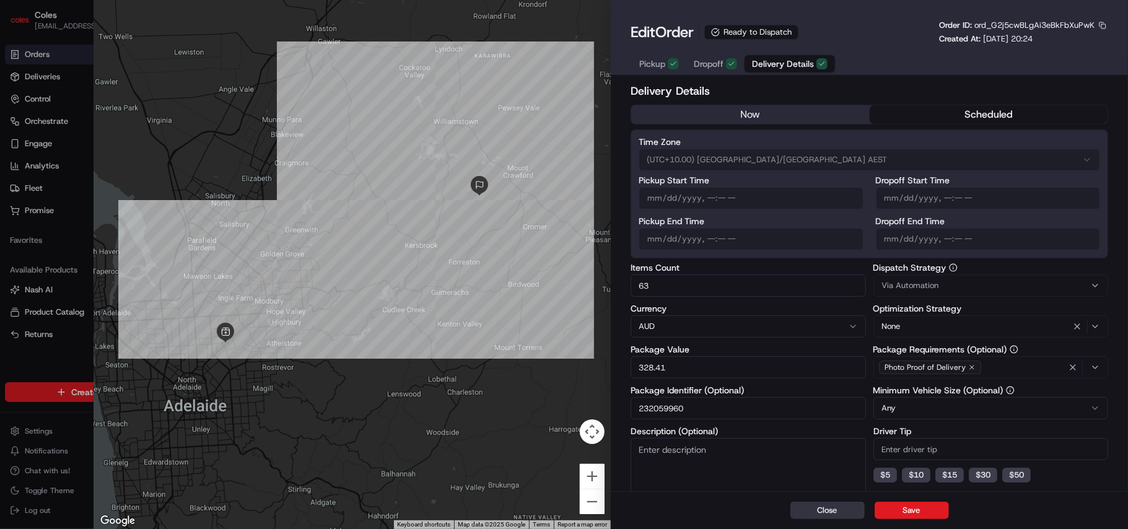
click at [820, 396] on button "Close" at bounding box center [827, 510] width 74 height 17
type input "1"
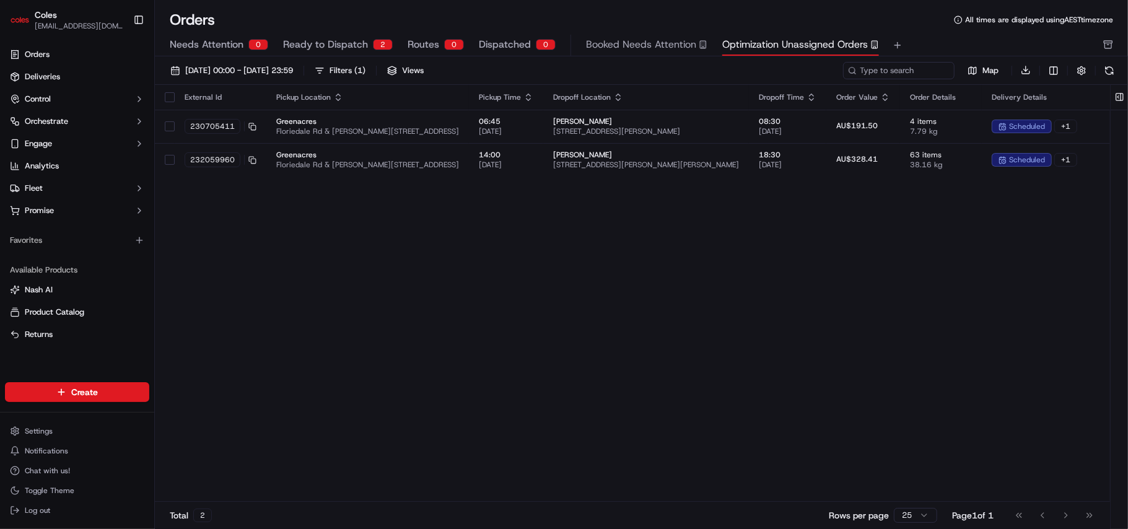
click at [809, 375] on div "External Id Pickup Location Pickup Time Dropoff Location Dropoff Time Order Val…" at bounding box center [676, 293] width 1042 height 417
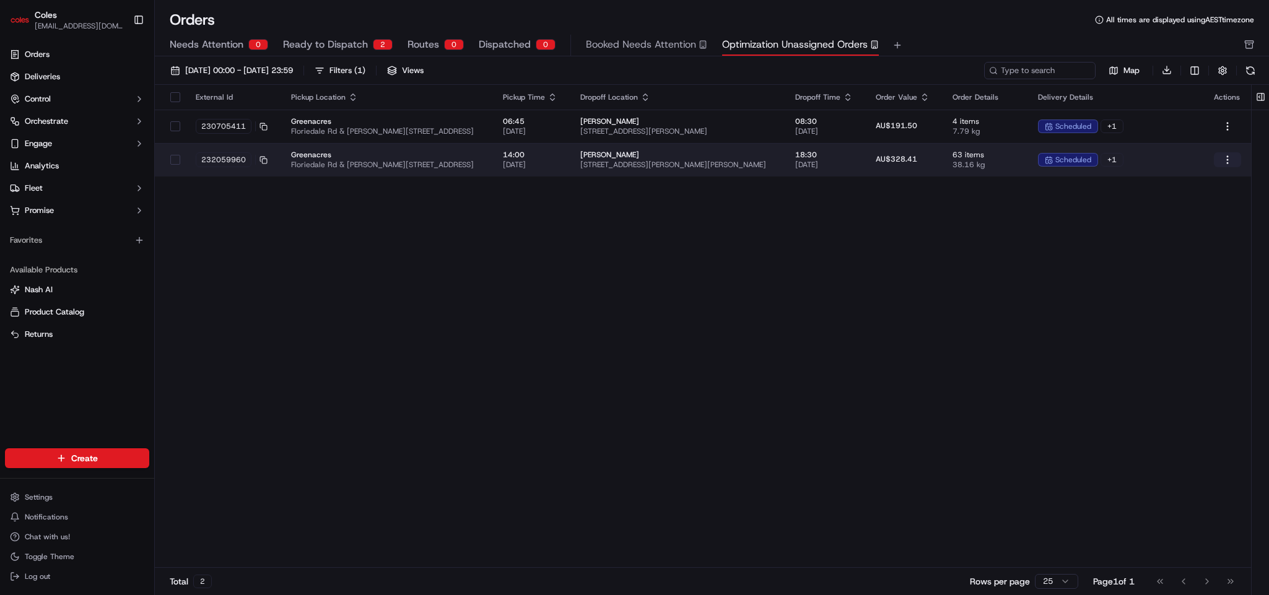
click at [845, 162] on html "Coles mukul.m@coles.com.au Toggle Sidebar Orders Deliveries Control Orchestrate…" at bounding box center [634, 297] width 1269 height 595
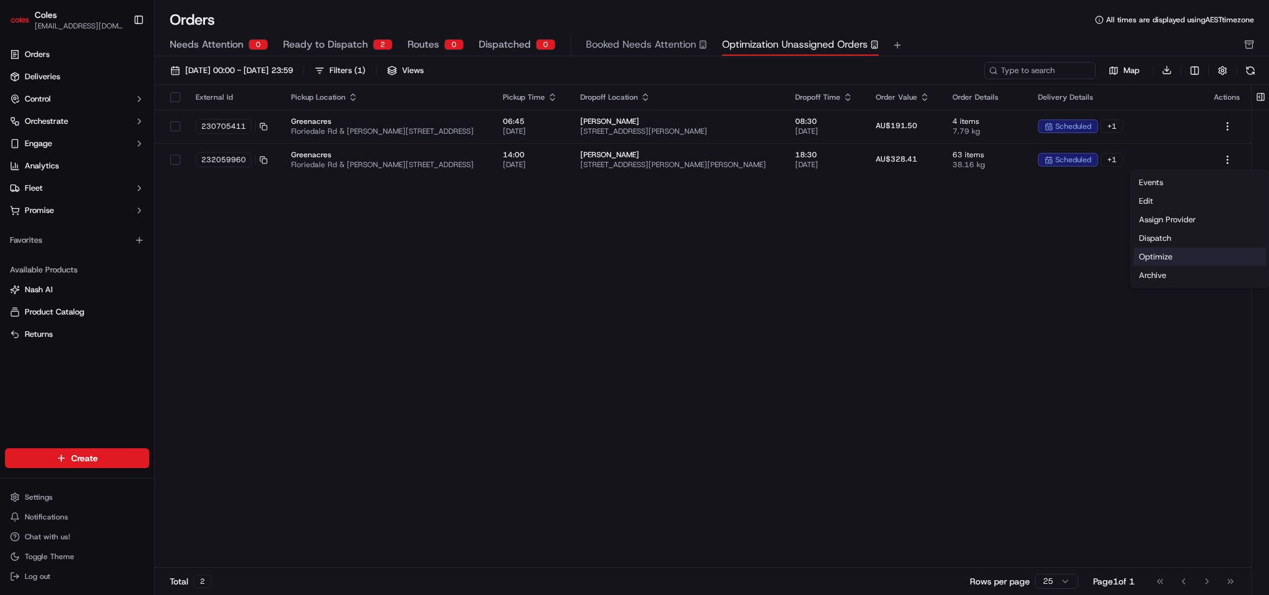
click at [845, 256] on div "Optimize" at bounding box center [1200, 257] width 133 height 19
click at [845, 184] on link "Events" at bounding box center [1200, 182] width 133 height 19
click at [365, 74] on div "Filters ( 1 )" at bounding box center [347, 70] width 36 height 11
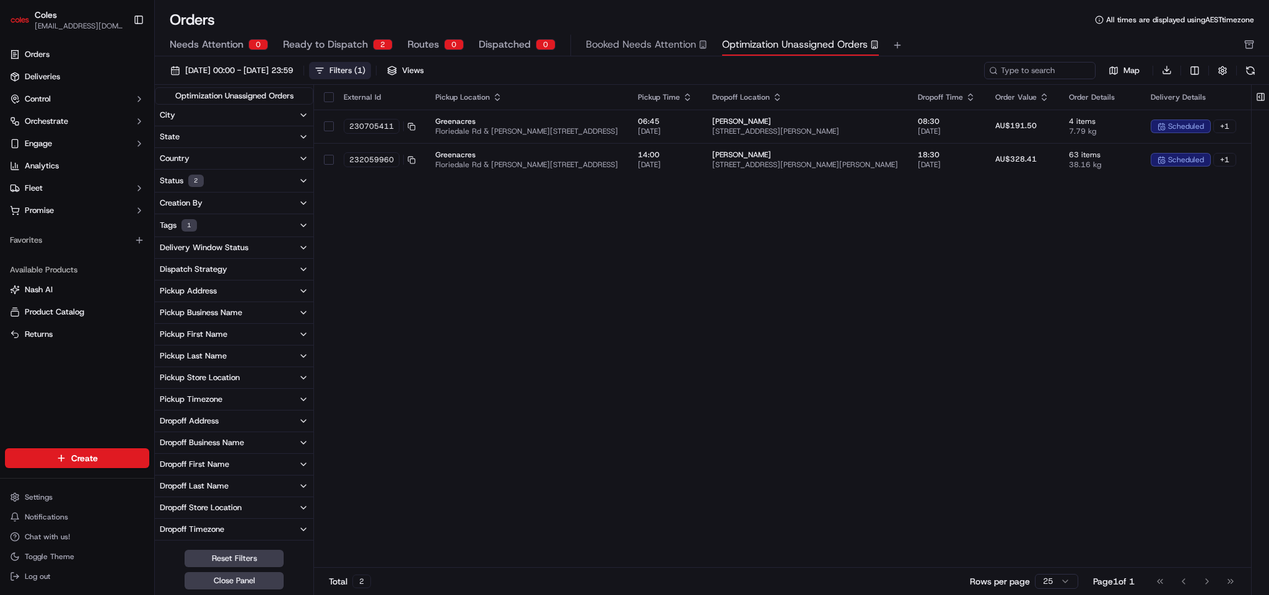
click at [355, 45] on span "Ready to Dispatch" at bounding box center [325, 44] width 85 height 15
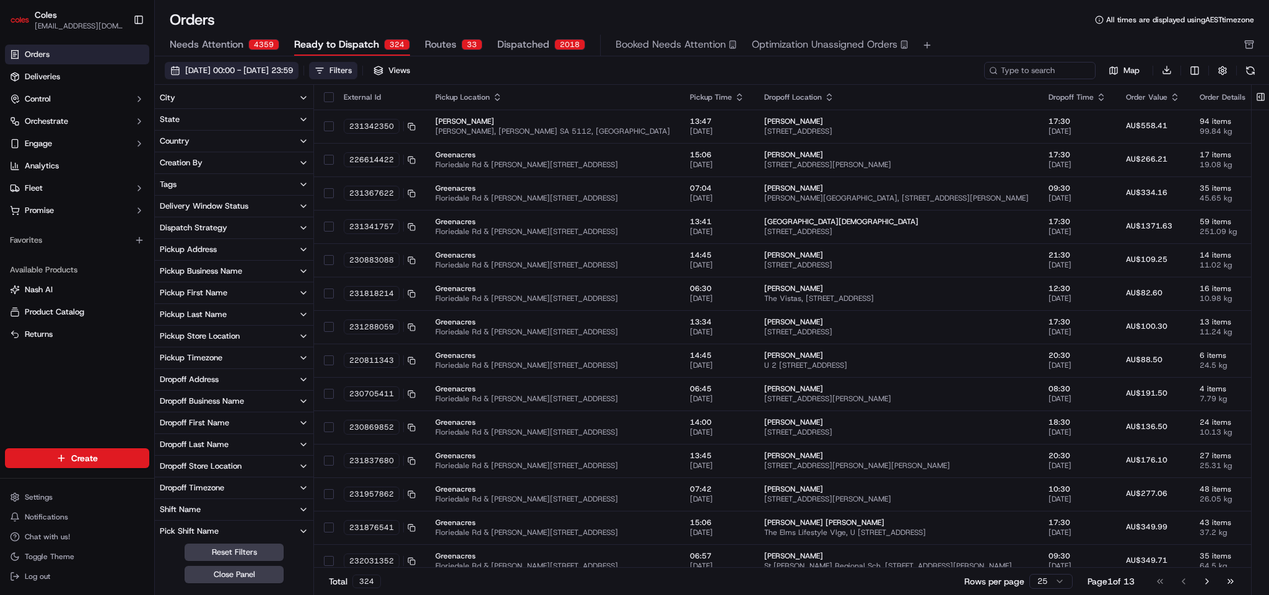
click at [293, 73] on span "01/09/2025 00:00 - 30/09/2025 23:59" at bounding box center [239, 70] width 108 height 11
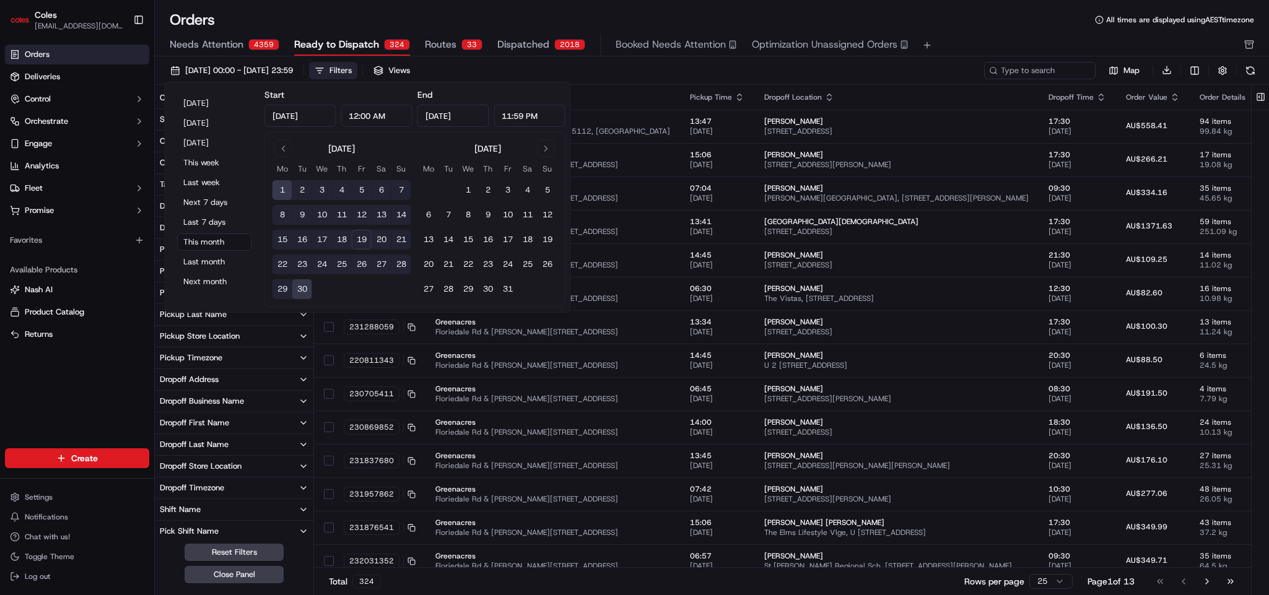
click at [359, 242] on button "19" at bounding box center [362, 240] width 20 height 20
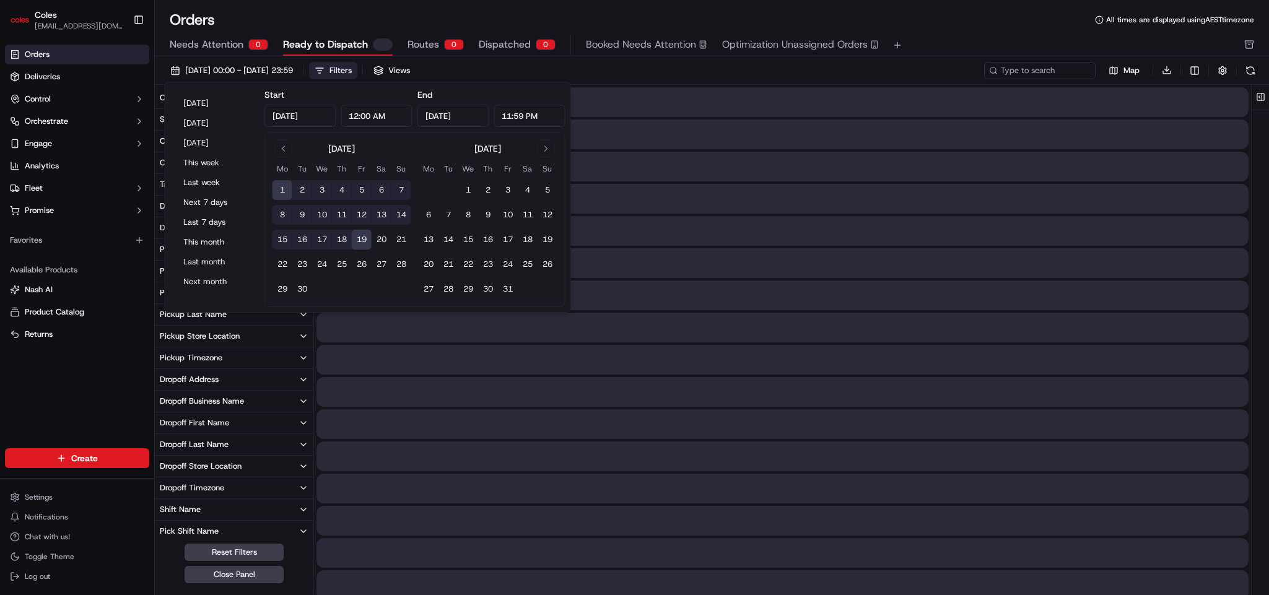
type input "Sep 19, 2025"
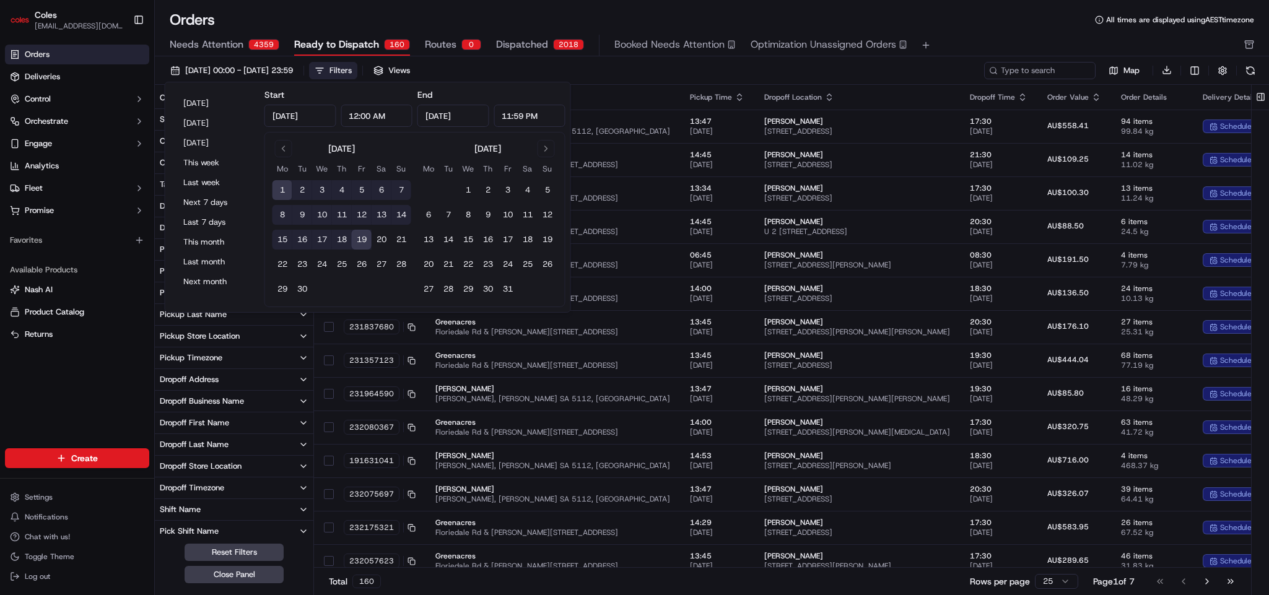
click at [359, 242] on button "19" at bounding box center [362, 240] width 20 height 20
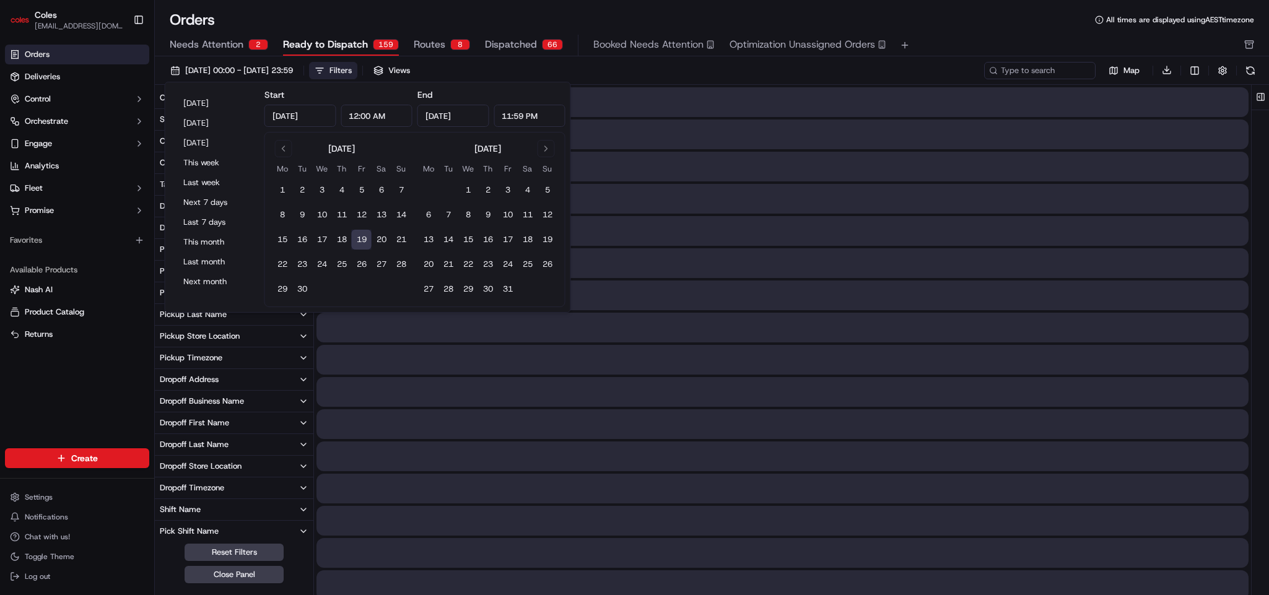
type input "Sep 19, 2025"
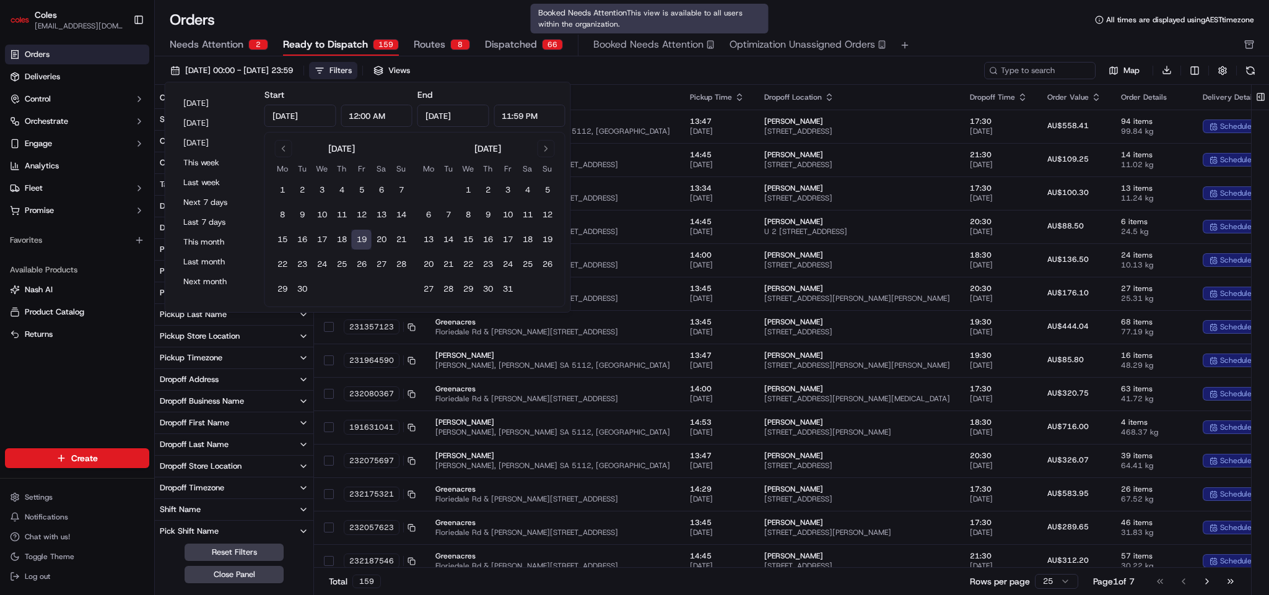
click at [699, 15] on span "This view is available to all users within the organization." at bounding box center [640, 18] width 204 height 21
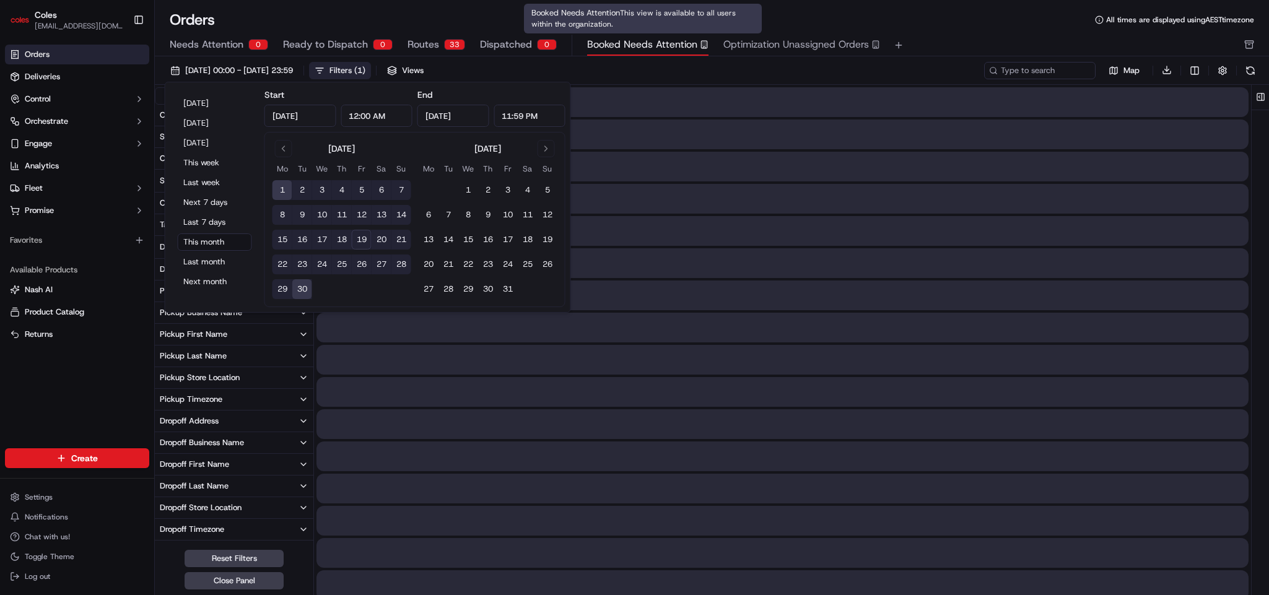
click at [777, 15] on div "Orders All times are displayed using AEST timezone" at bounding box center [712, 20] width 1114 height 20
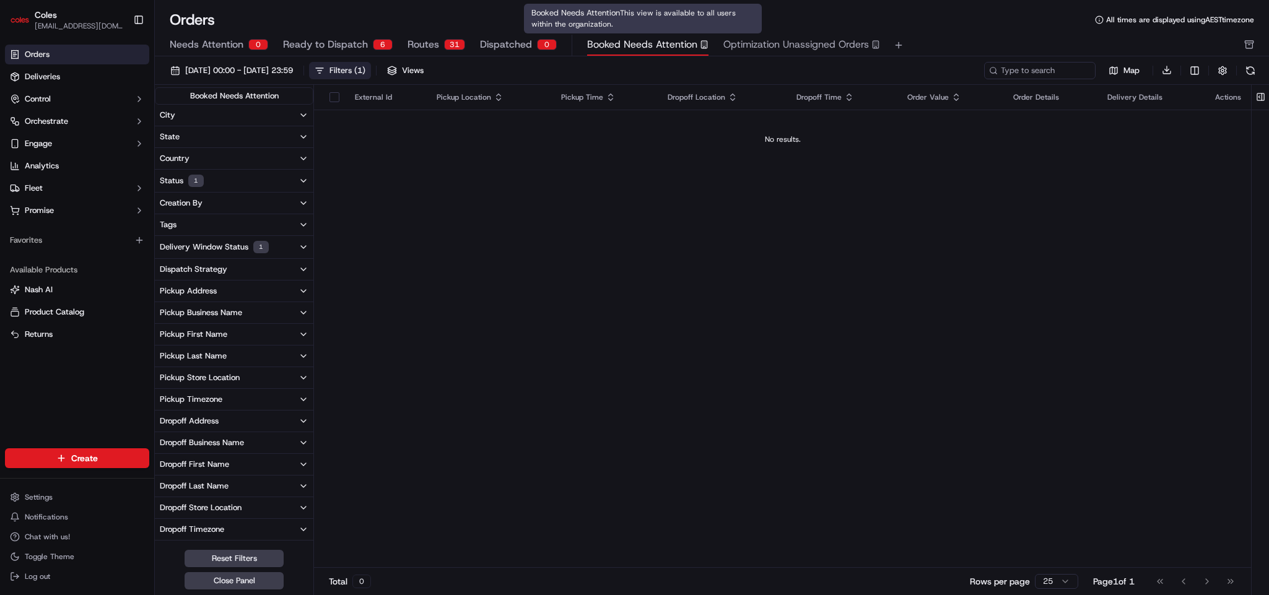
click at [296, 246] on button "Delivery Window Status 1" at bounding box center [234, 247] width 159 height 22
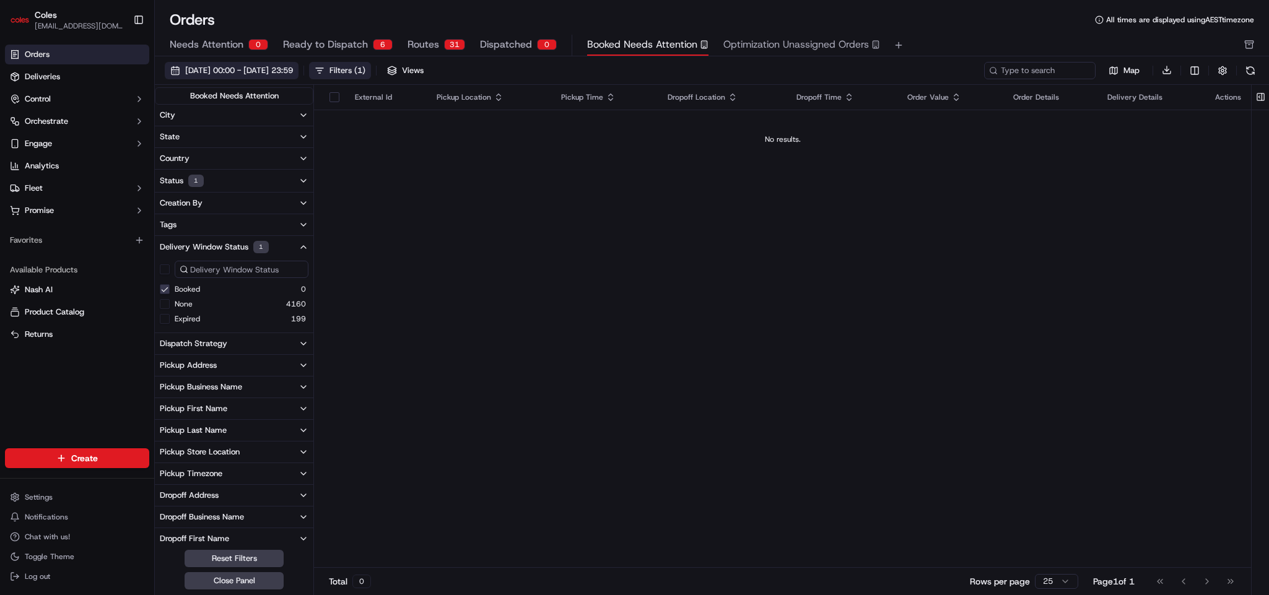
click at [293, 68] on span "01/09/2025 00:00 - 30/09/2025 23:59" at bounding box center [239, 70] width 108 height 11
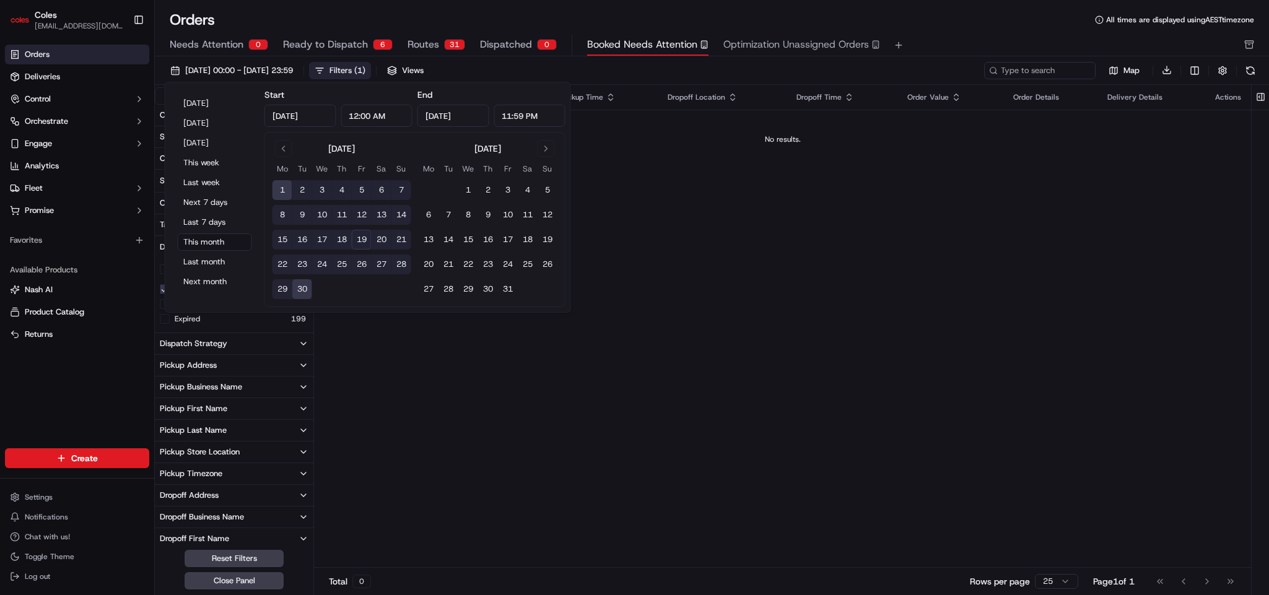
click at [359, 115] on input "12:00 AM" at bounding box center [377, 116] width 72 height 22
click at [363, 242] on button "19" at bounding box center [362, 240] width 20 height 20
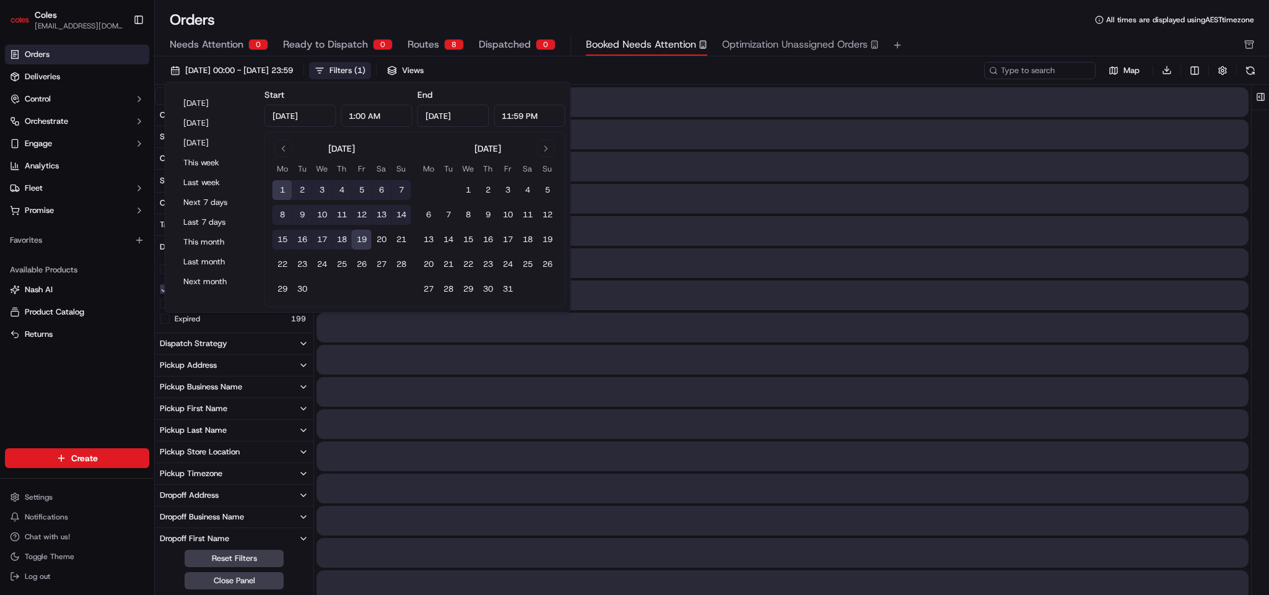
type input "12:00 AM"
type input "Sep 19, 2025"
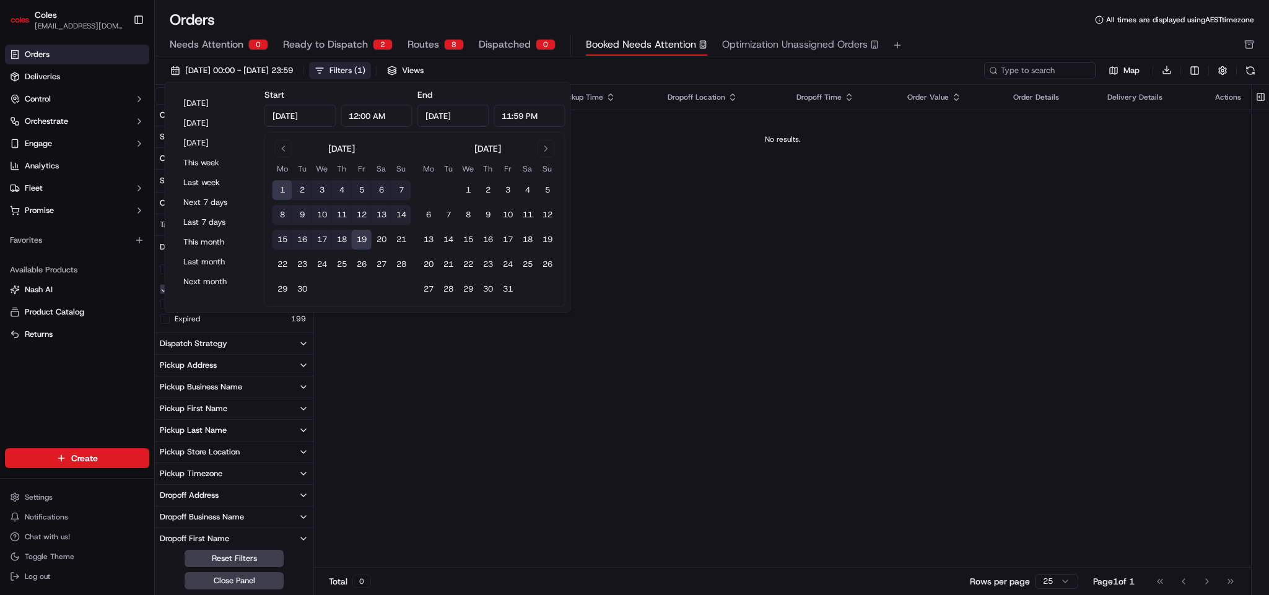
click at [363, 242] on button "19" at bounding box center [362, 240] width 20 height 20
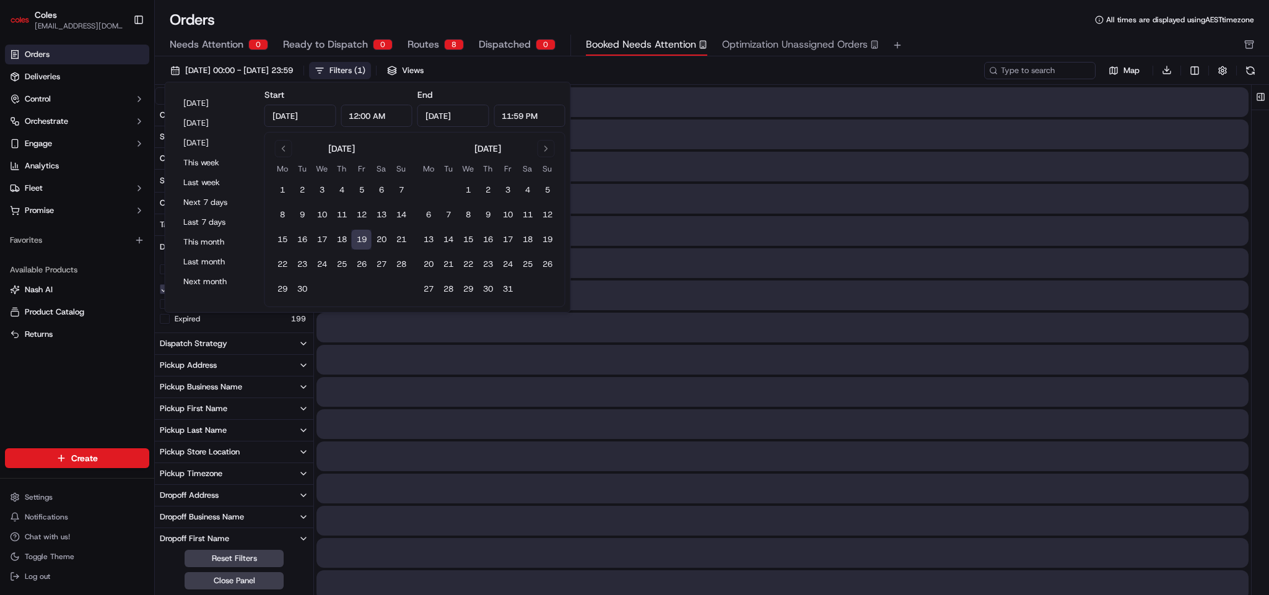
type input "Sep 19, 2025"
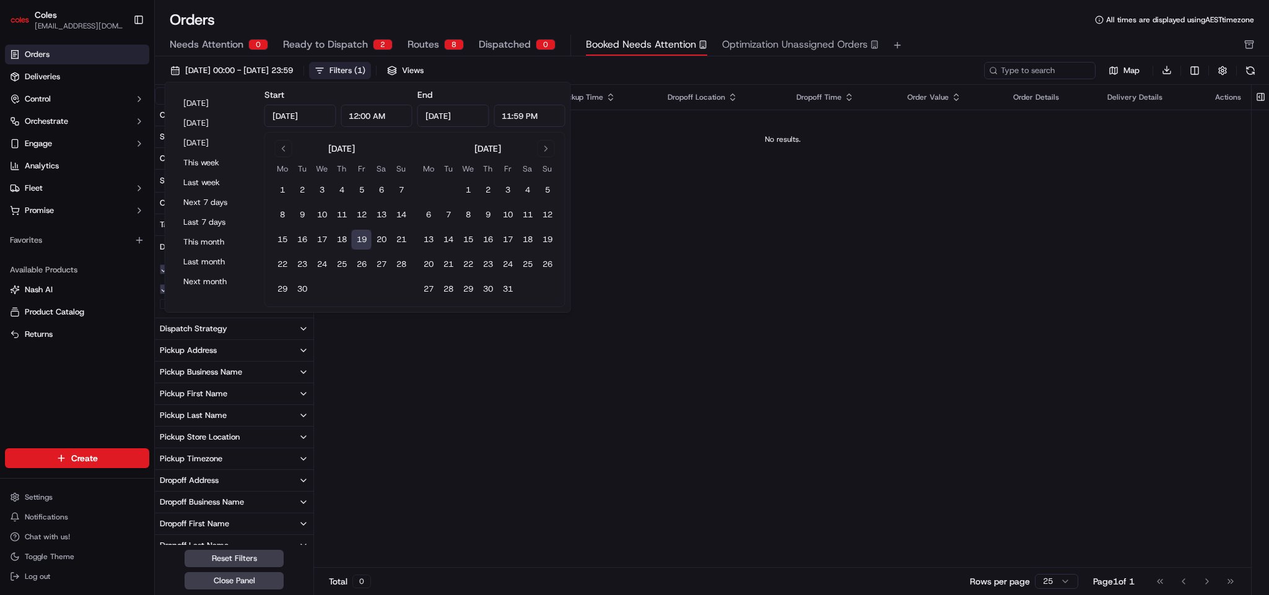
click at [363, 242] on button "19" at bounding box center [362, 240] width 20 height 20
click at [355, 117] on input "12:00 AM" at bounding box center [377, 116] width 72 height 22
click at [359, 115] on input "12:00 AM" at bounding box center [377, 116] width 72 height 22
click at [364, 116] on input "1:30 AM" at bounding box center [377, 116] width 72 height 22
click at [354, 116] on input "1:00 AM" at bounding box center [377, 116] width 72 height 22
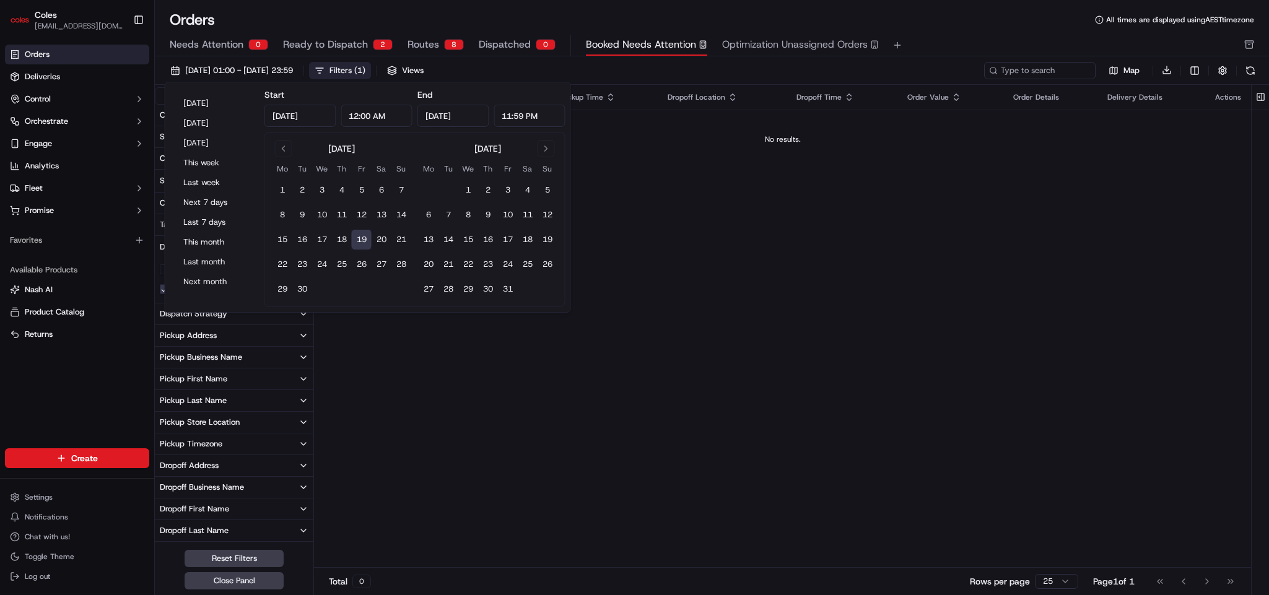
type input "12:00 AM"
click at [359, 238] on button "19" at bounding box center [362, 240] width 20 height 20
click at [845, 19] on div "Orders All times are displayed using AEST timezone" at bounding box center [712, 20] width 1114 height 20
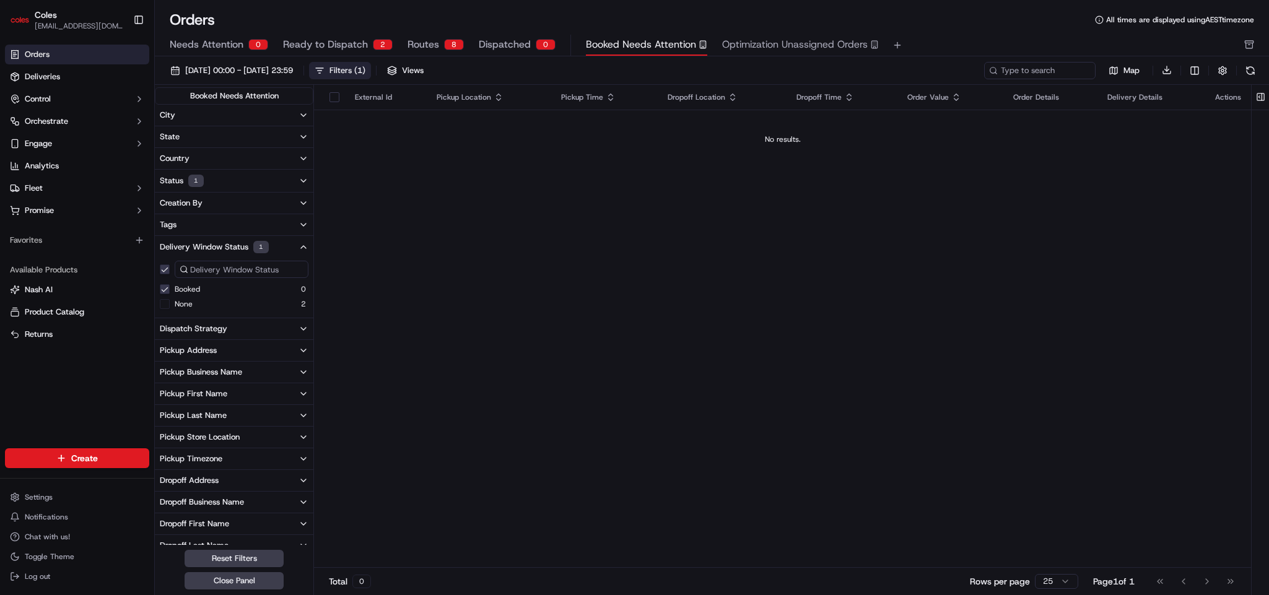
click at [346, 45] on span "Ready to Dispatch" at bounding box center [325, 44] width 85 height 15
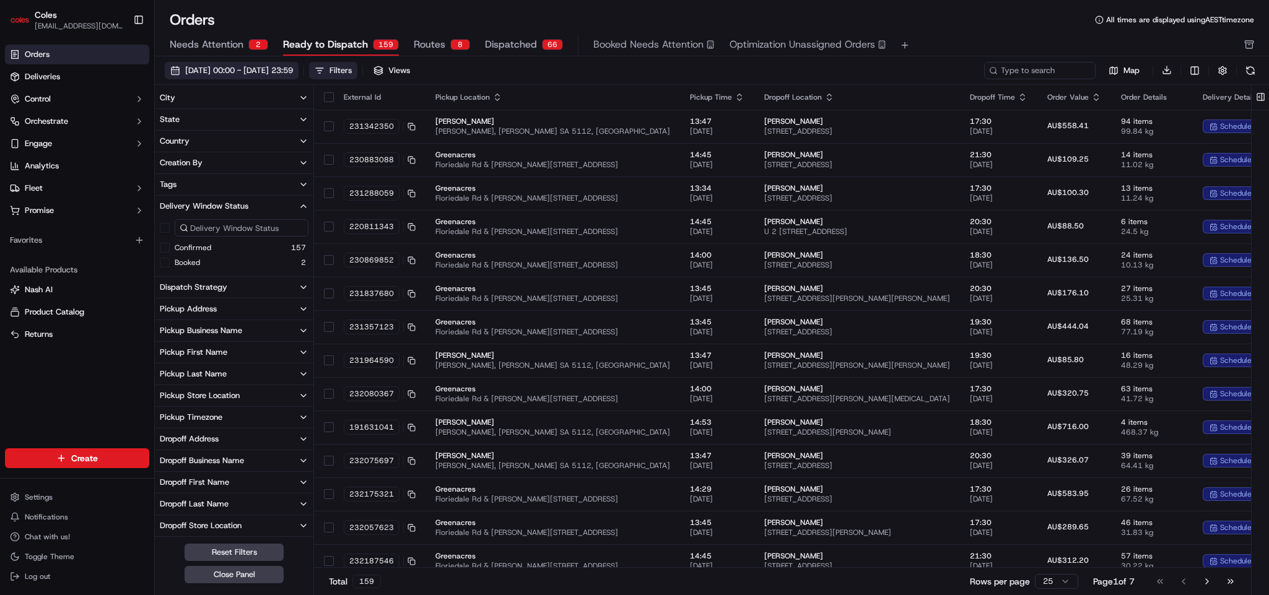
click at [293, 71] on span "19/09/2025 00:00 - 19/09/2025 23:59" at bounding box center [239, 70] width 108 height 11
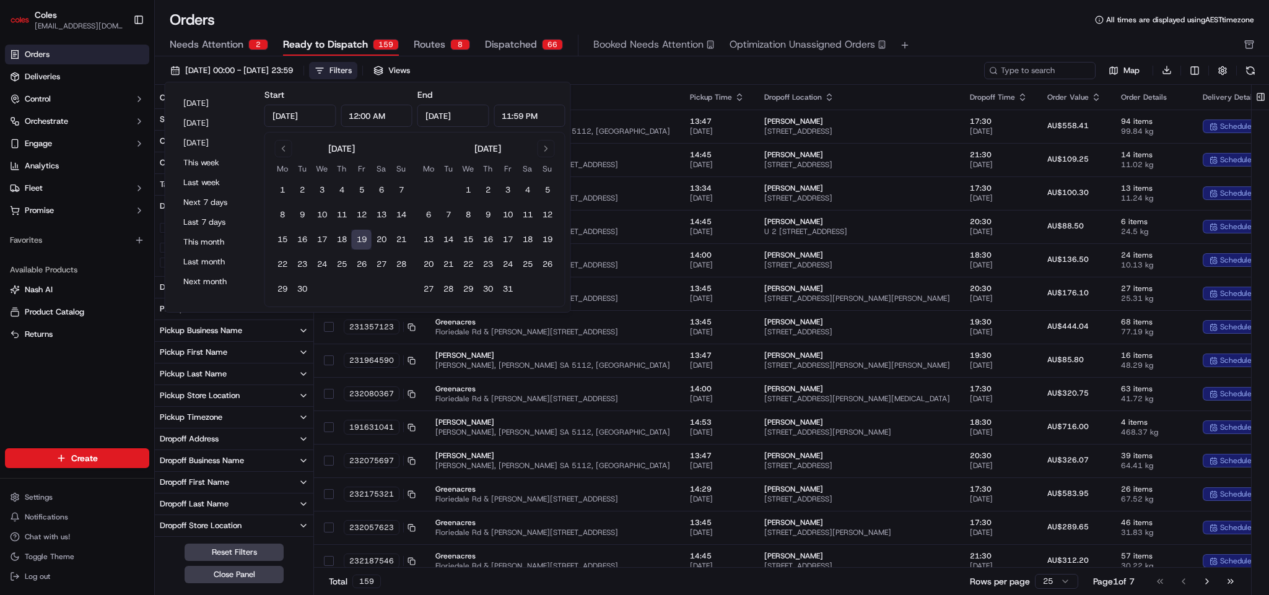
click at [357, 119] on input "12:00 AM" at bounding box center [377, 116] width 72 height 22
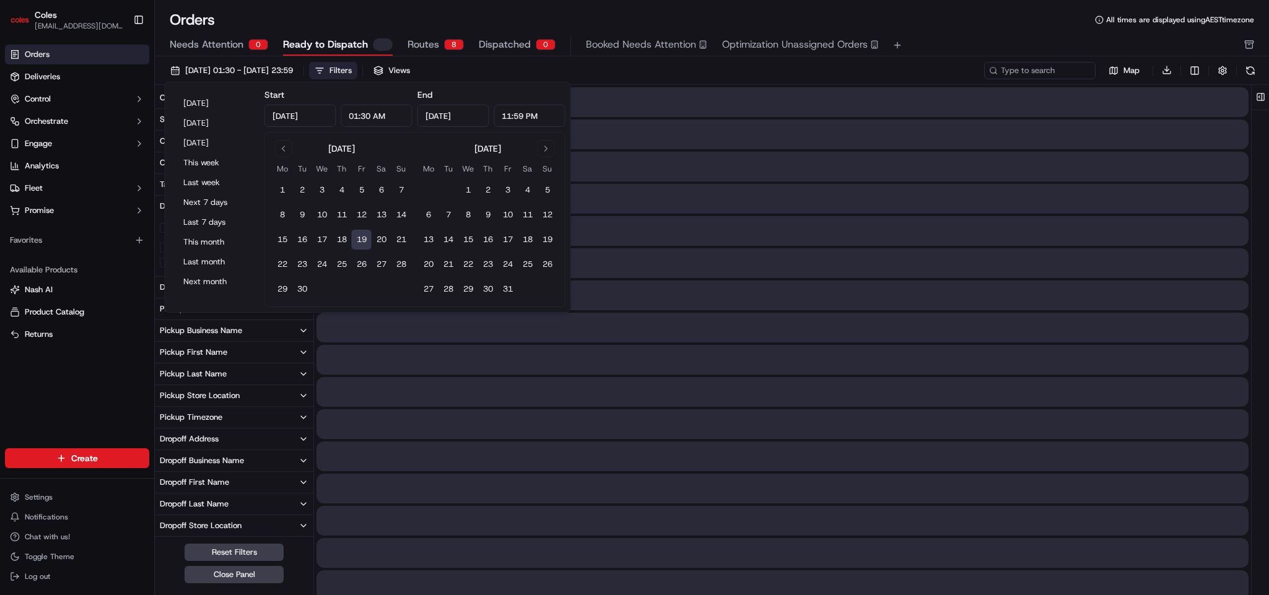
type input "1:30 AM"
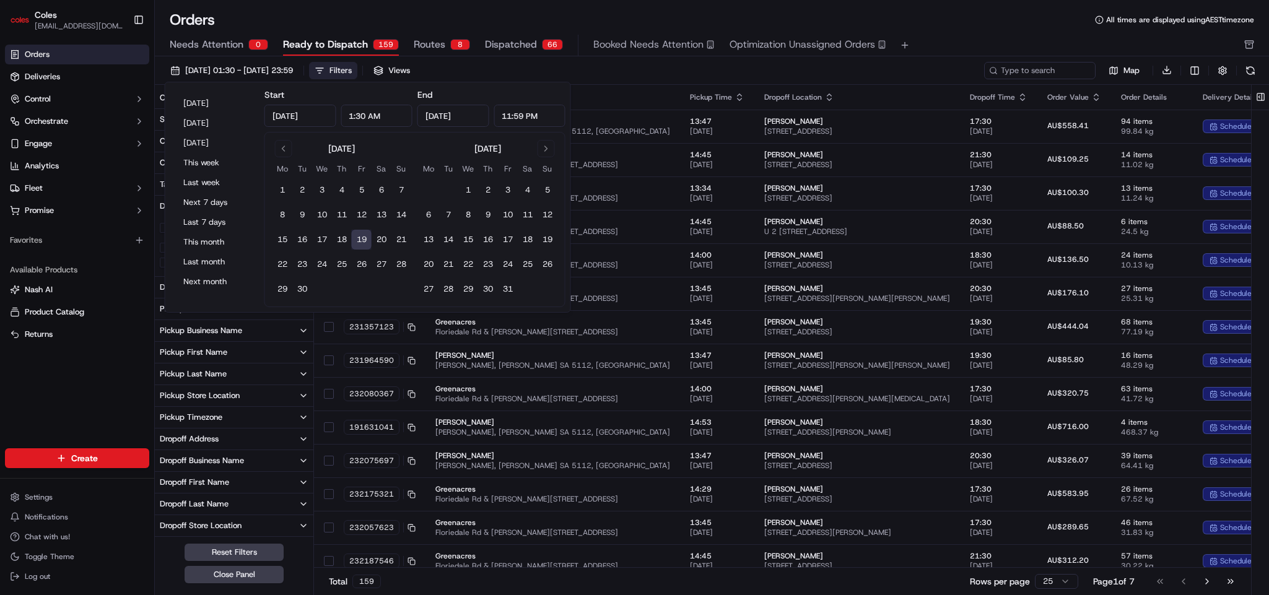
click at [845, 28] on div "Orders All times are displayed using AEST timezone" at bounding box center [712, 20] width 1114 height 20
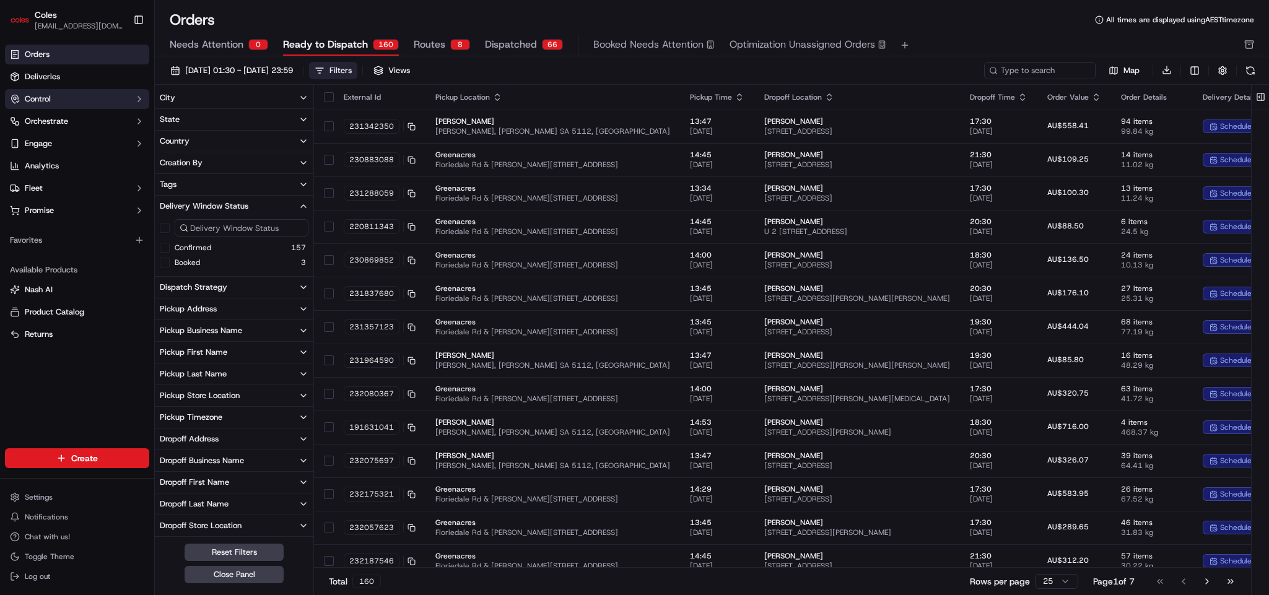
click at [117, 97] on button "Control" at bounding box center [77, 99] width 144 height 20
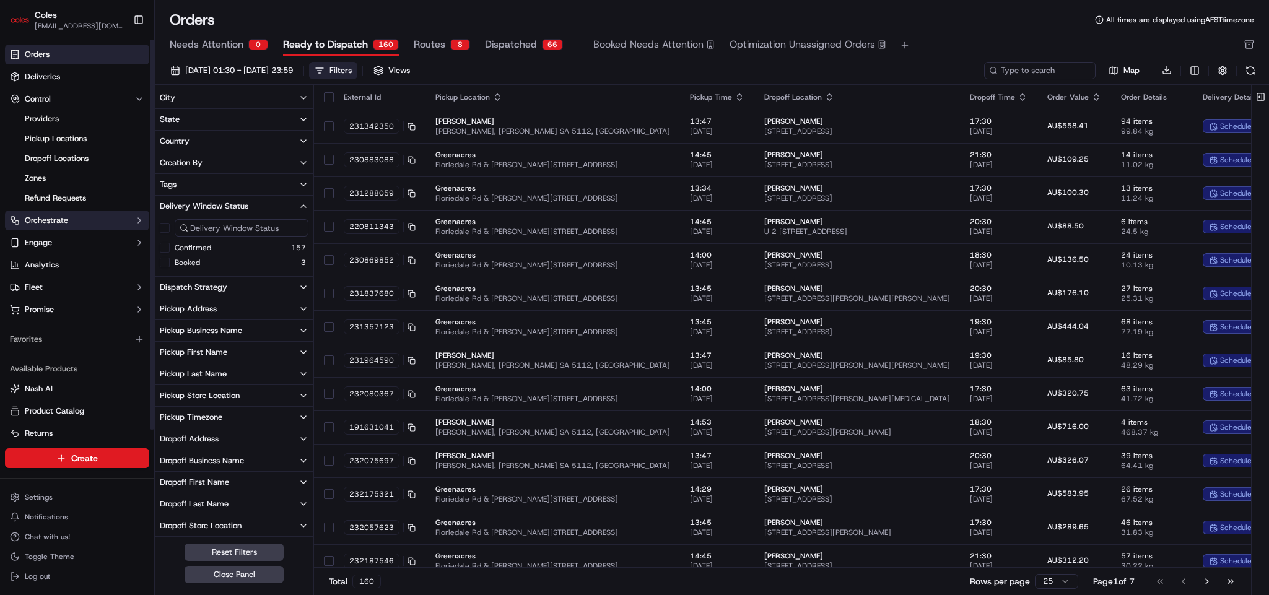
click at [86, 224] on button "Orchestrate" at bounding box center [77, 221] width 144 height 20
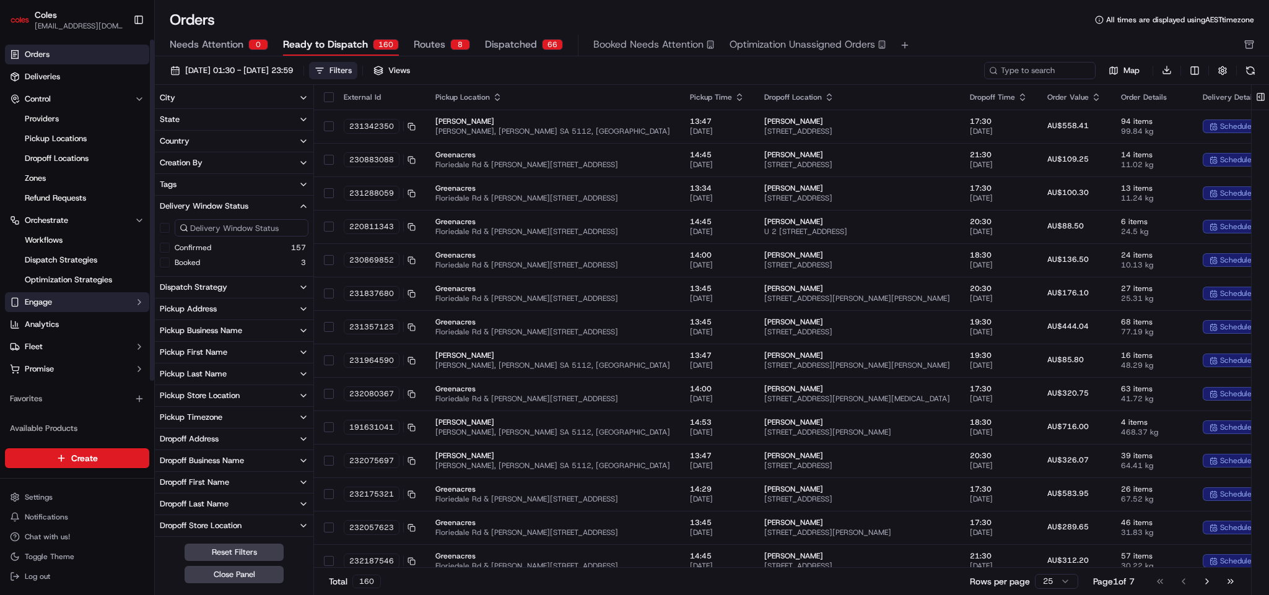
click at [87, 301] on button "Engage" at bounding box center [77, 302] width 144 height 20
click at [84, 301] on button "Engage" at bounding box center [77, 302] width 144 height 20
click at [104, 227] on button "Orchestrate" at bounding box center [77, 221] width 144 height 20
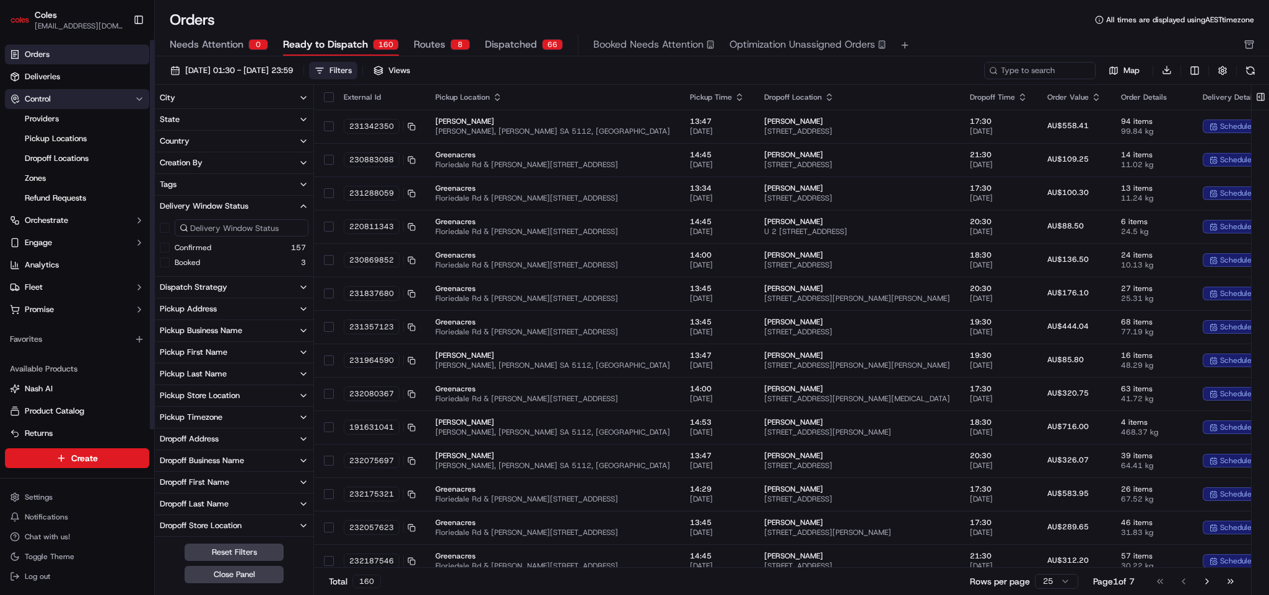
click at [97, 97] on button "Control" at bounding box center [77, 99] width 144 height 20
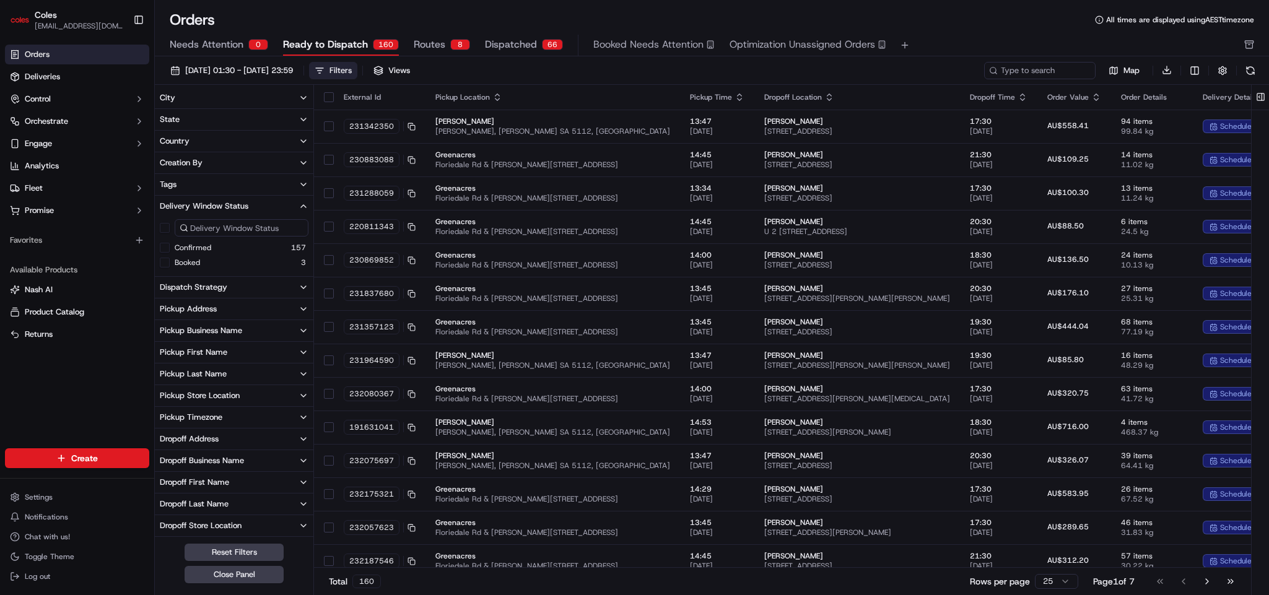
click at [357, 66] on button "Filters" at bounding box center [333, 70] width 48 height 17
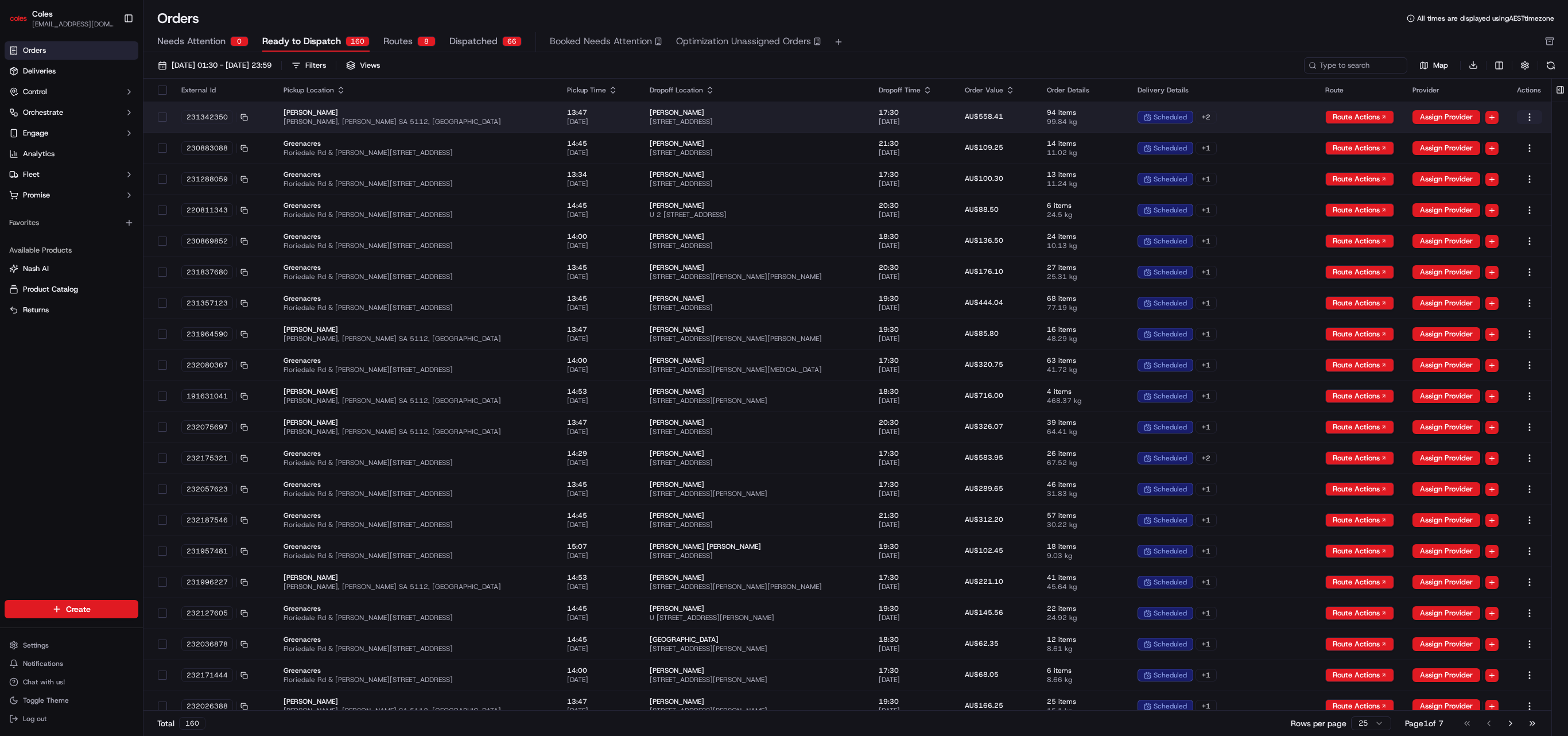
click at [783, 117] on html "Coles mukul.m@coles.com.au Toggle Sidebar Orders Deliveries Control Orchestrate…" at bounding box center [784, 368] width 1568 height 736
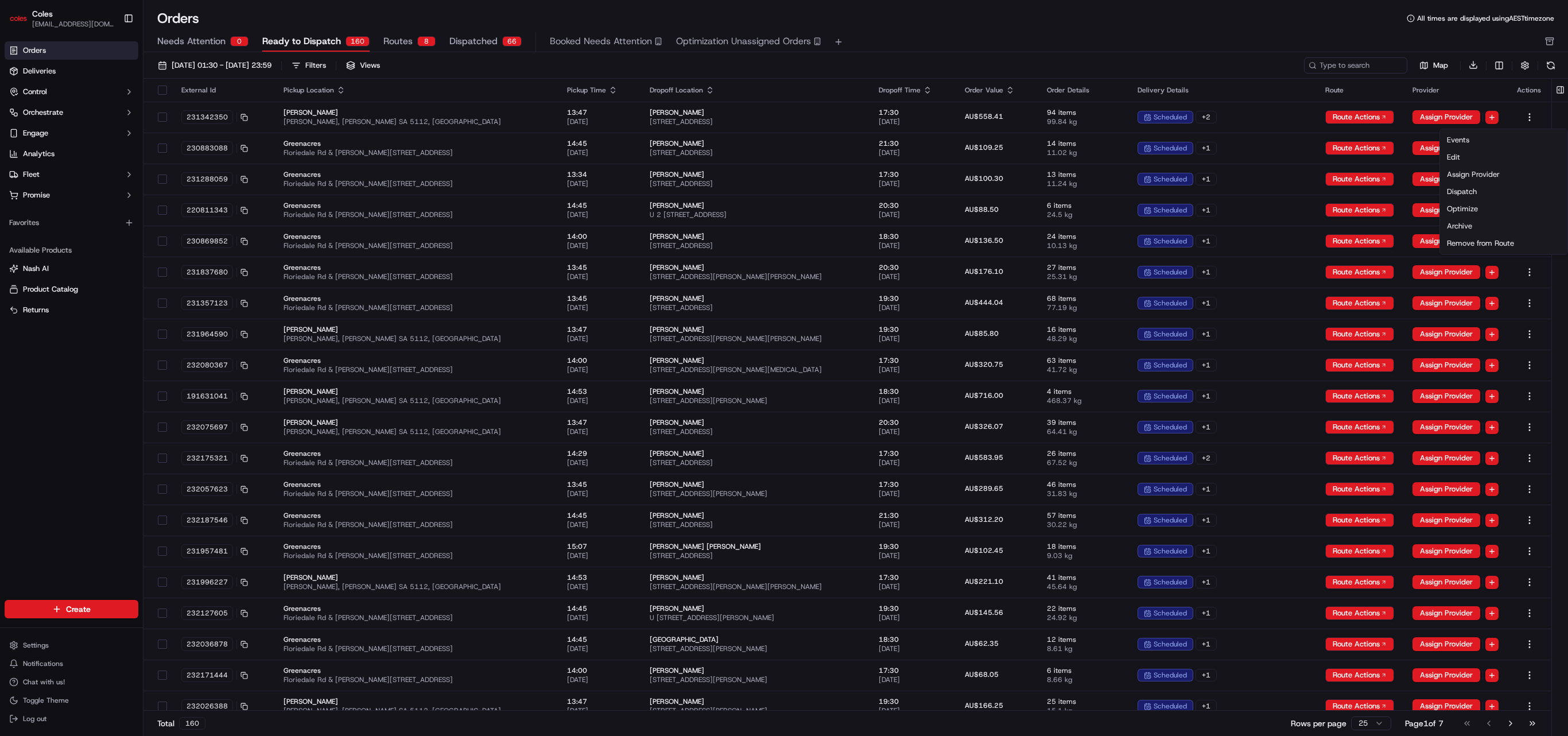
click at [783, 24] on html "Coles mukul.m@coles.com.au Toggle Sidebar Orders Deliveries Control Orchestrate…" at bounding box center [784, 368] width 1568 height 736
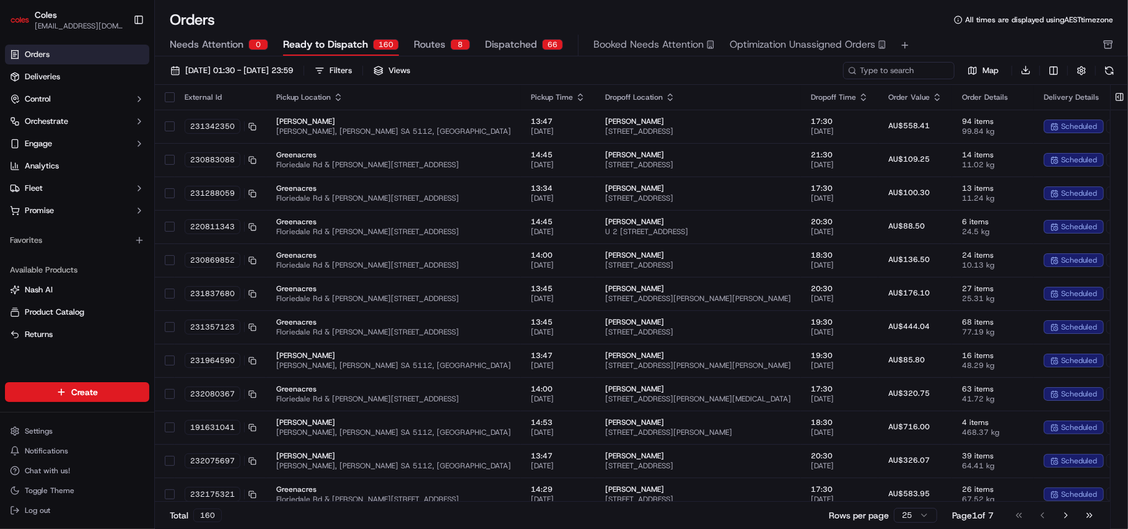
click at [650, 16] on div "Orders All times are displayed using AEST timezone" at bounding box center [641, 20] width 973 height 20
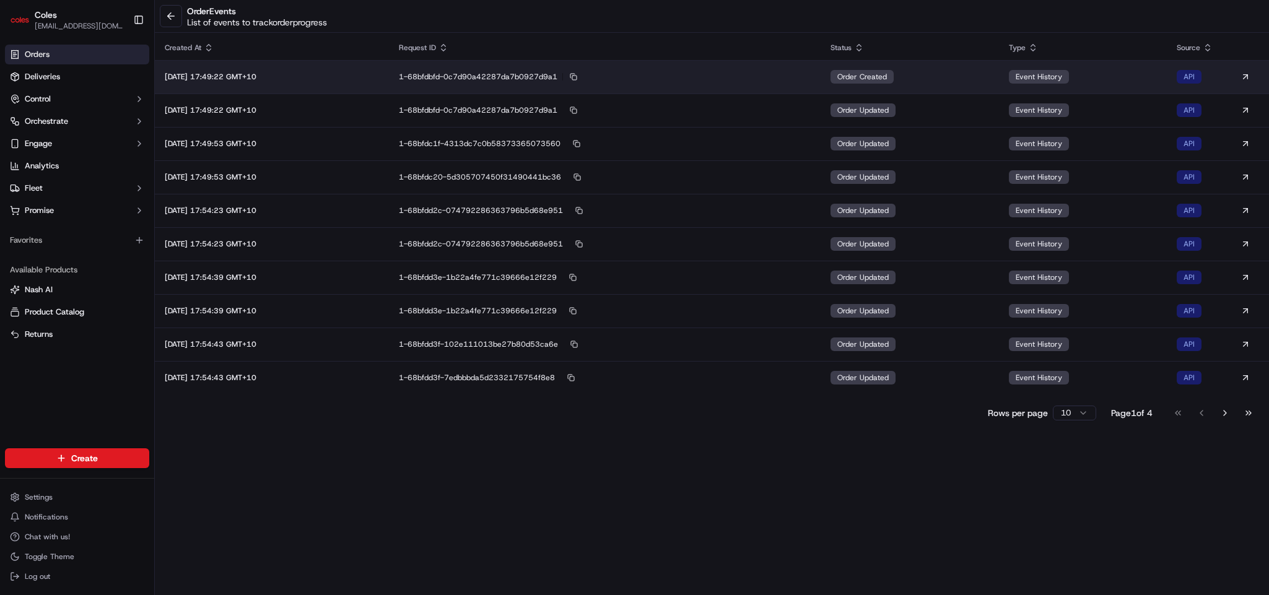
click at [297, 84] on td "[DATE] 17:49:22 GMT+10" at bounding box center [272, 76] width 234 height 33
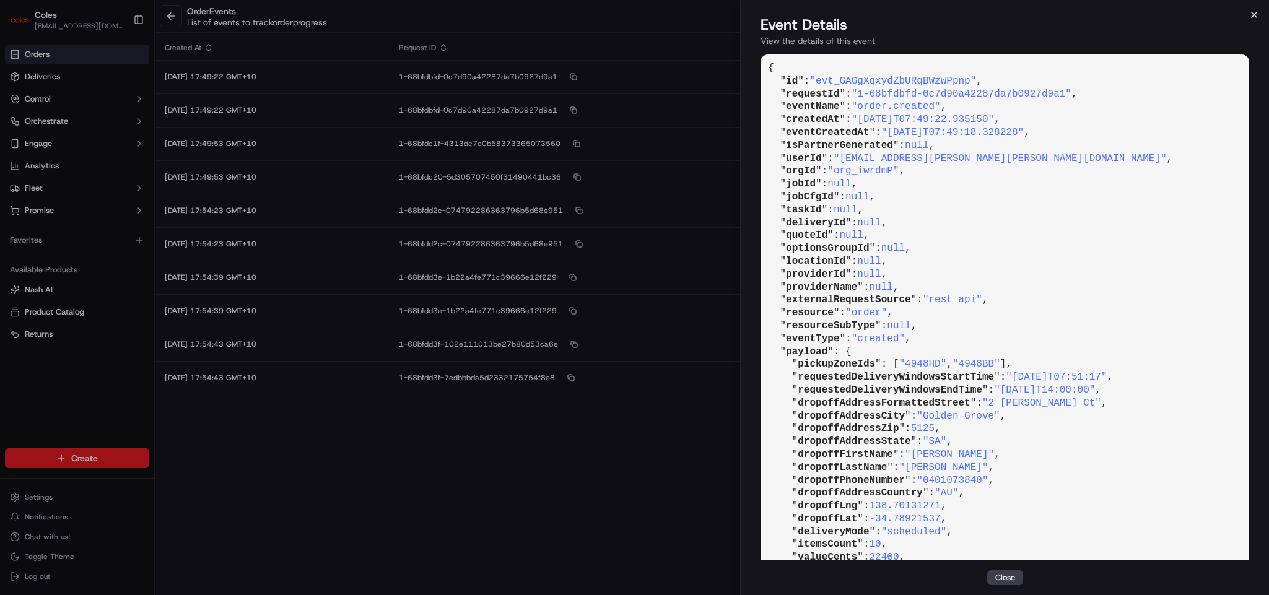
click at [1254, 12] on icon "button" at bounding box center [1254, 15] width 10 height 10
